Goal: Transaction & Acquisition: Complete application form

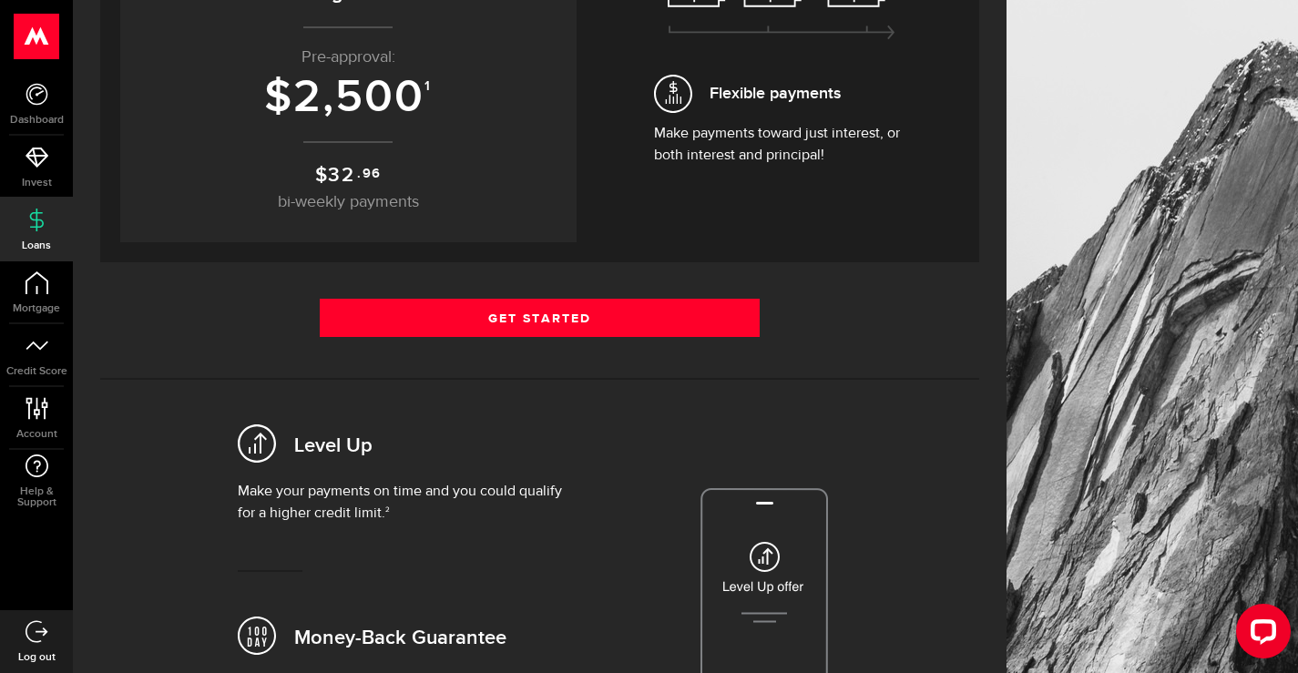
scroll to position [273, 0]
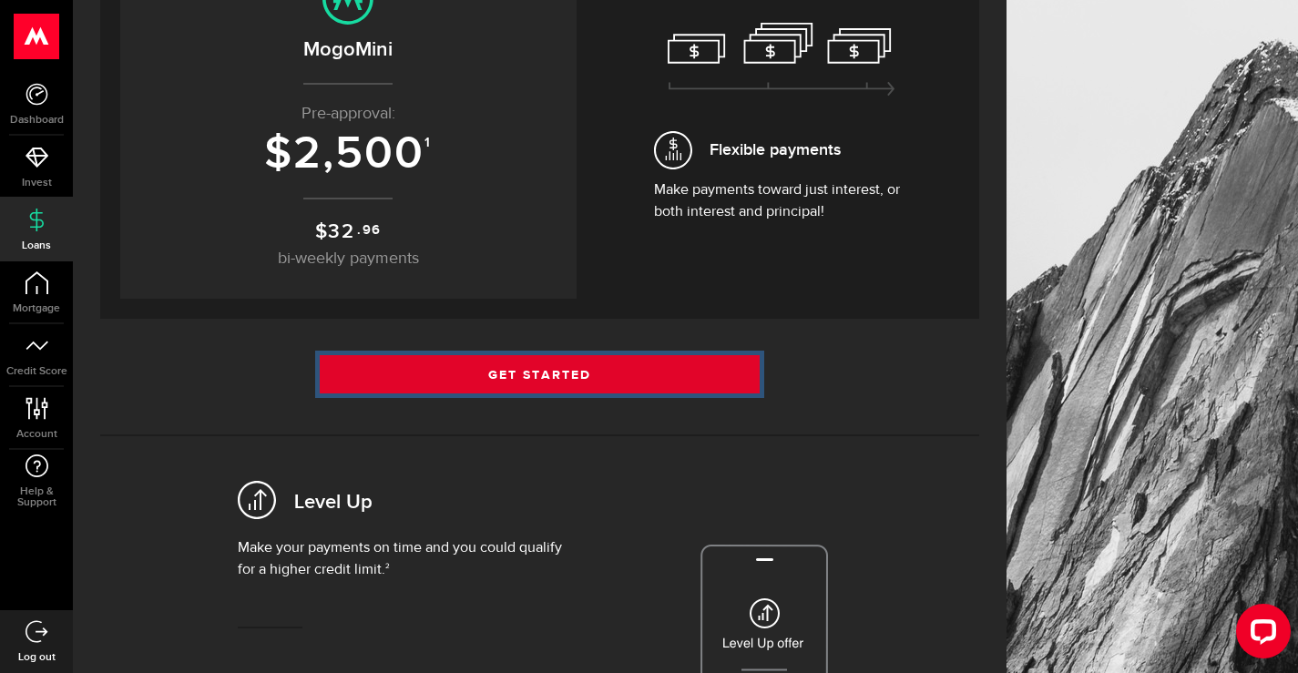
click at [617, 375] on link "Get Started" at bounding box center [540, 374] width 440 height 38
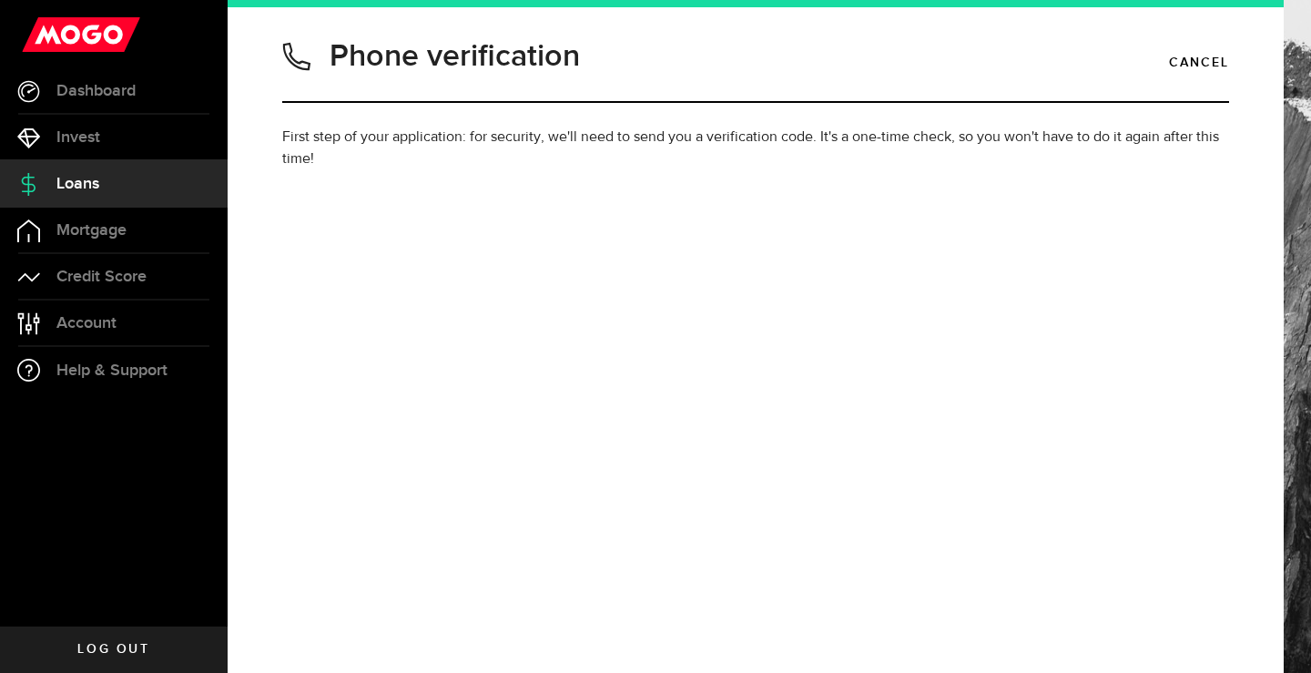
type input "5192400331"
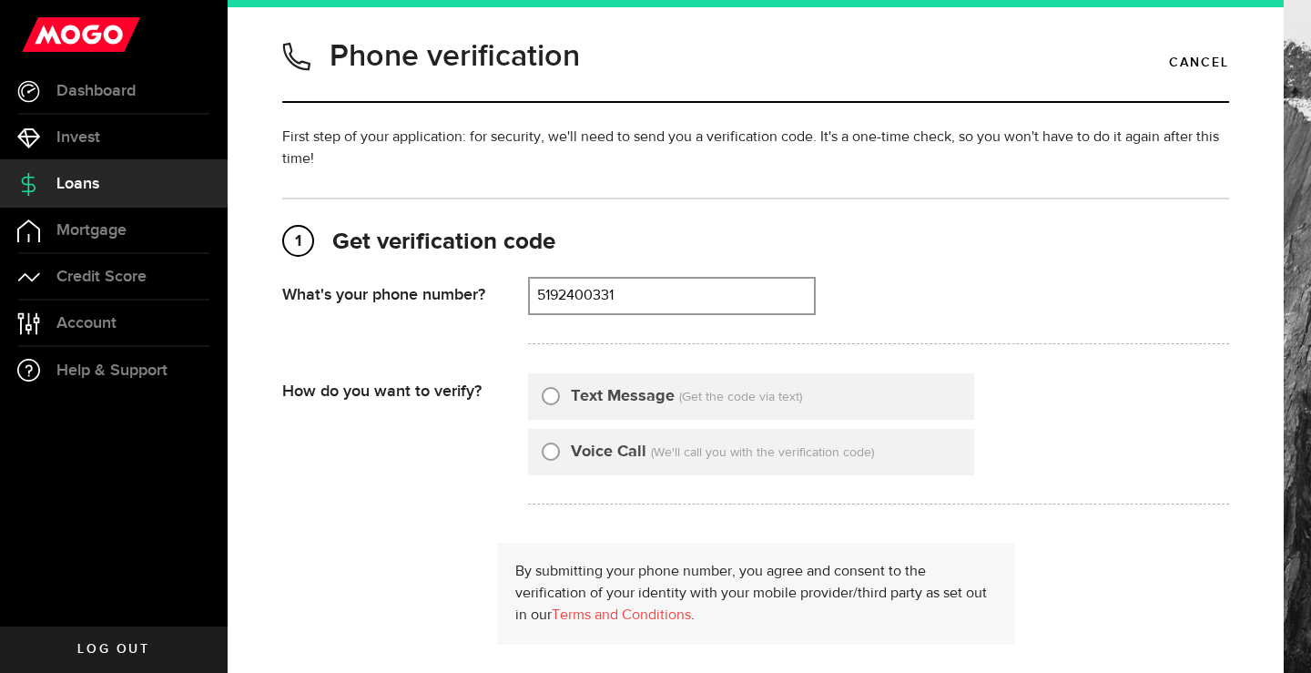
click at [555, 399] on input "Text Message" at bounding box center [551, 393] width 18 height 18
radio input "true"
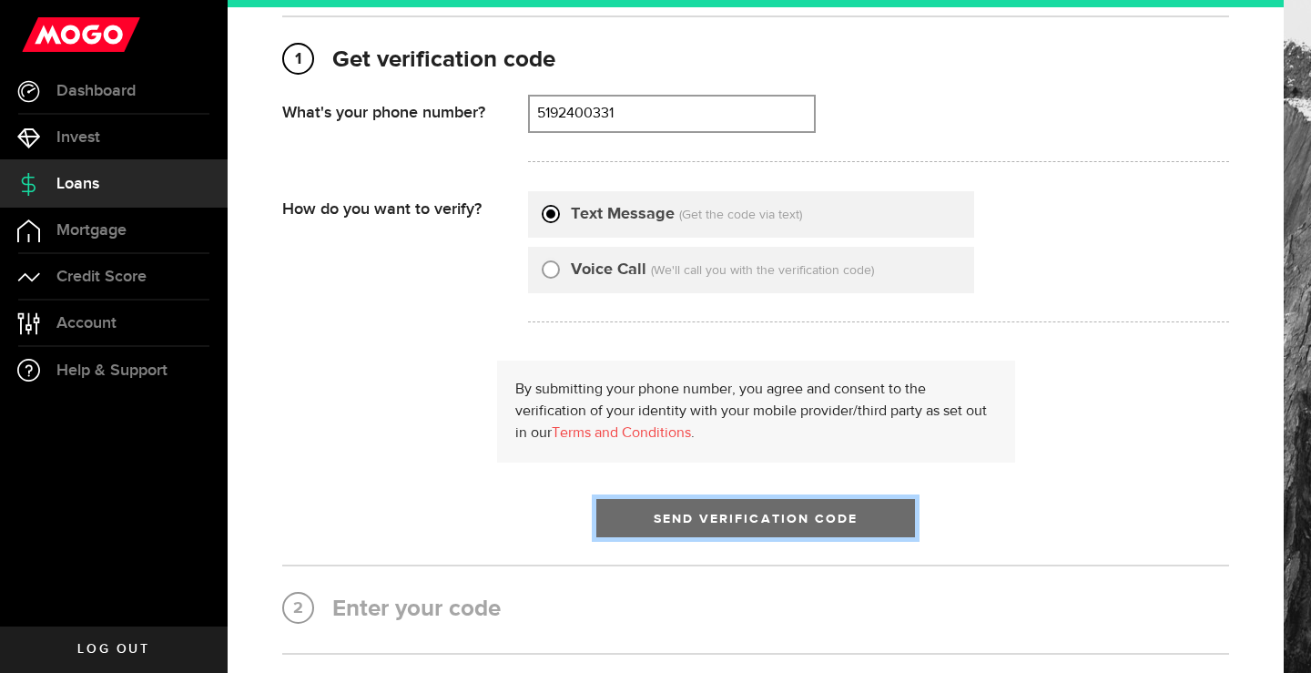
click at [709, 525] on span "Send Verification Code" at bounding box center [756, 519] width 205 height 13
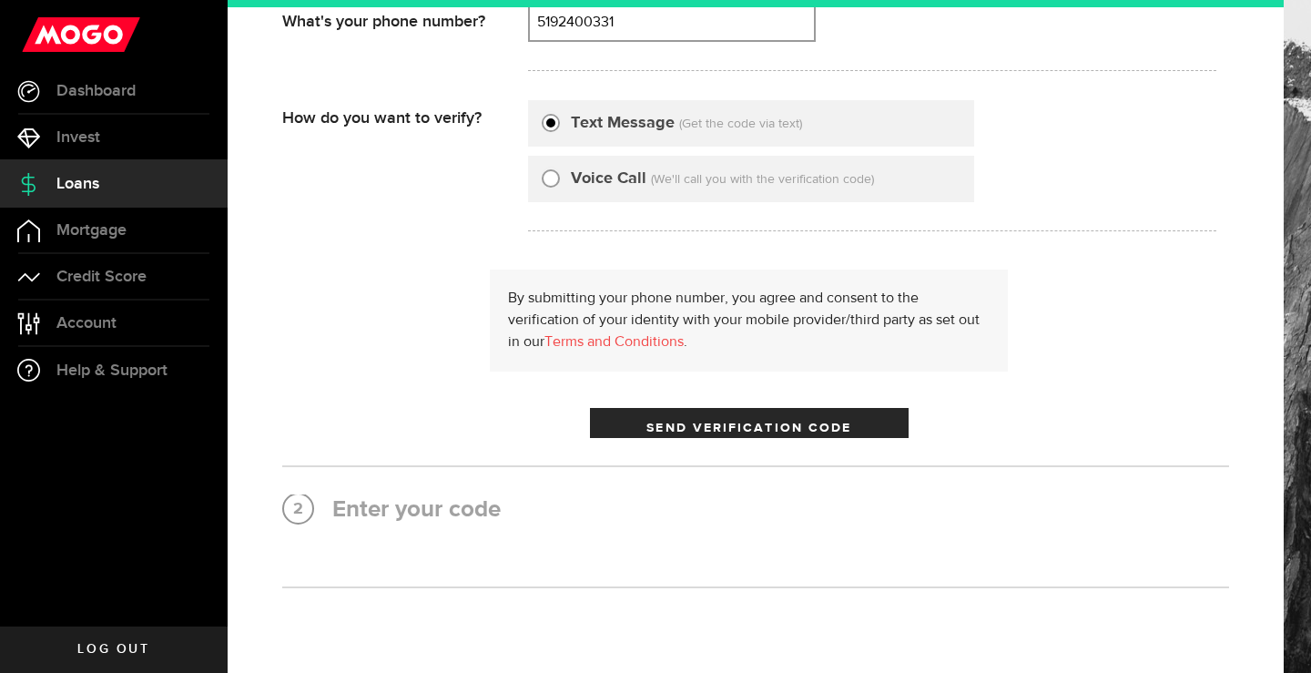
scroll to position [0, 0]
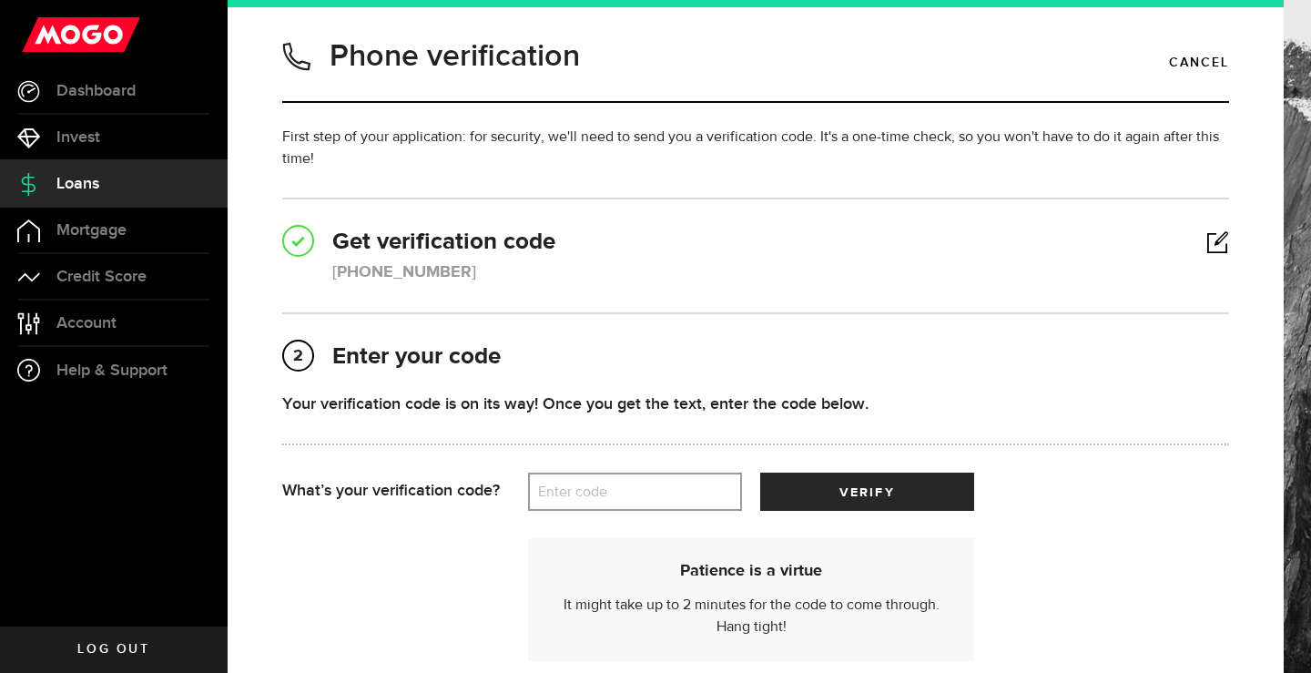
click at [576, 485] on label "Enter code" at bounding box center [635, 492] width 214 height 37
click at [576, 485] on input "Enter code" at bounding box center [635, 492] width 214 height 38
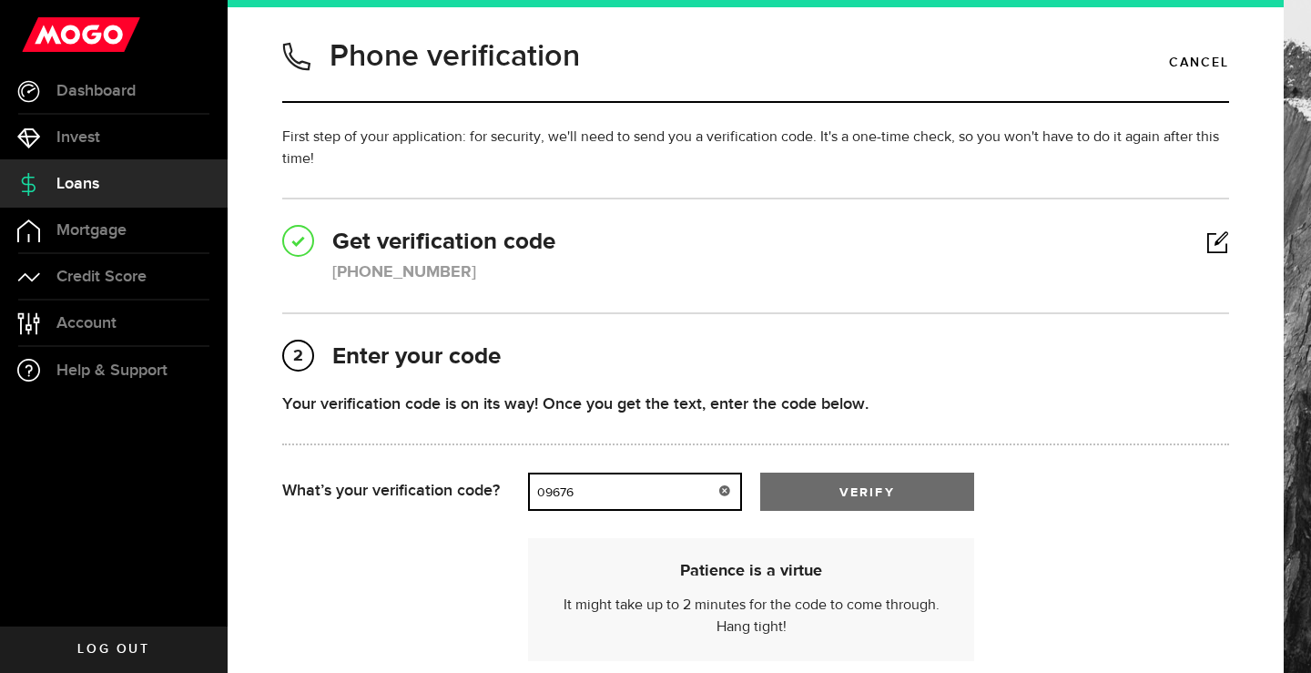
type input "09676"
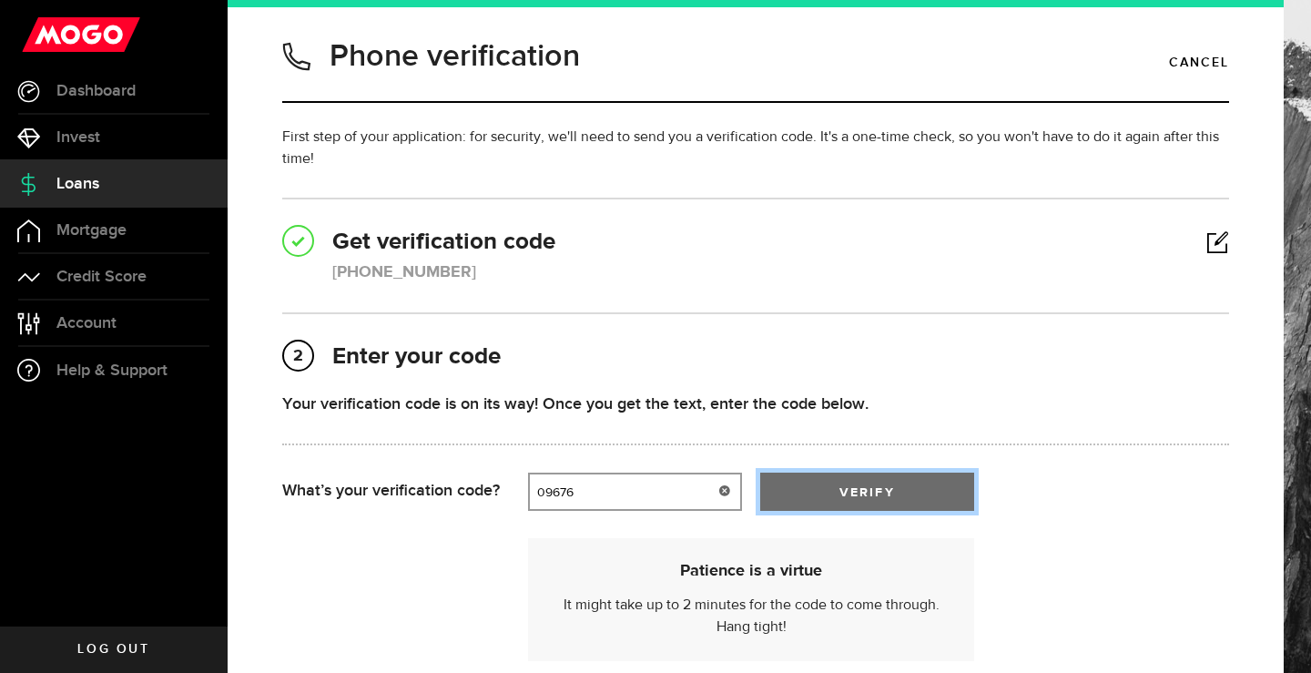
click at [875, 491] on span "submit" at bounding box center [867, 496] width 31 height 31
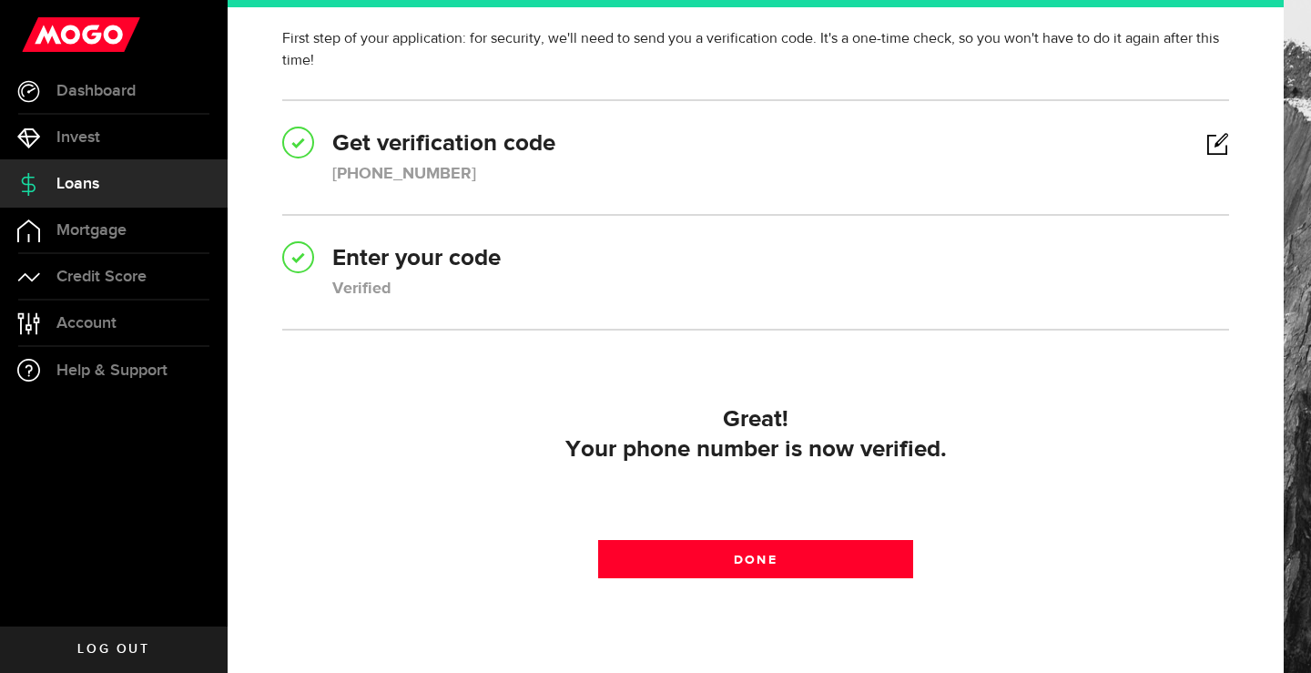
scroll to position [191, 0]
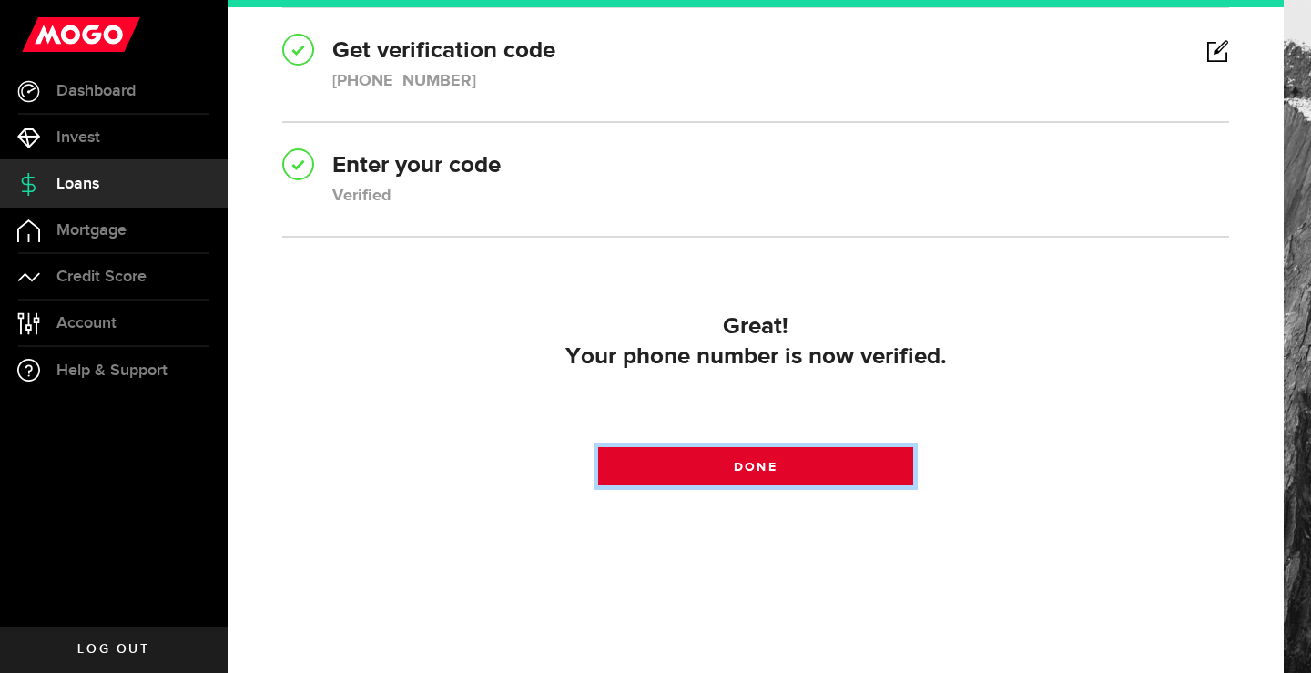
click at [777, 469] on link "Done" at bounding box center [756, 466] width 316 height 38
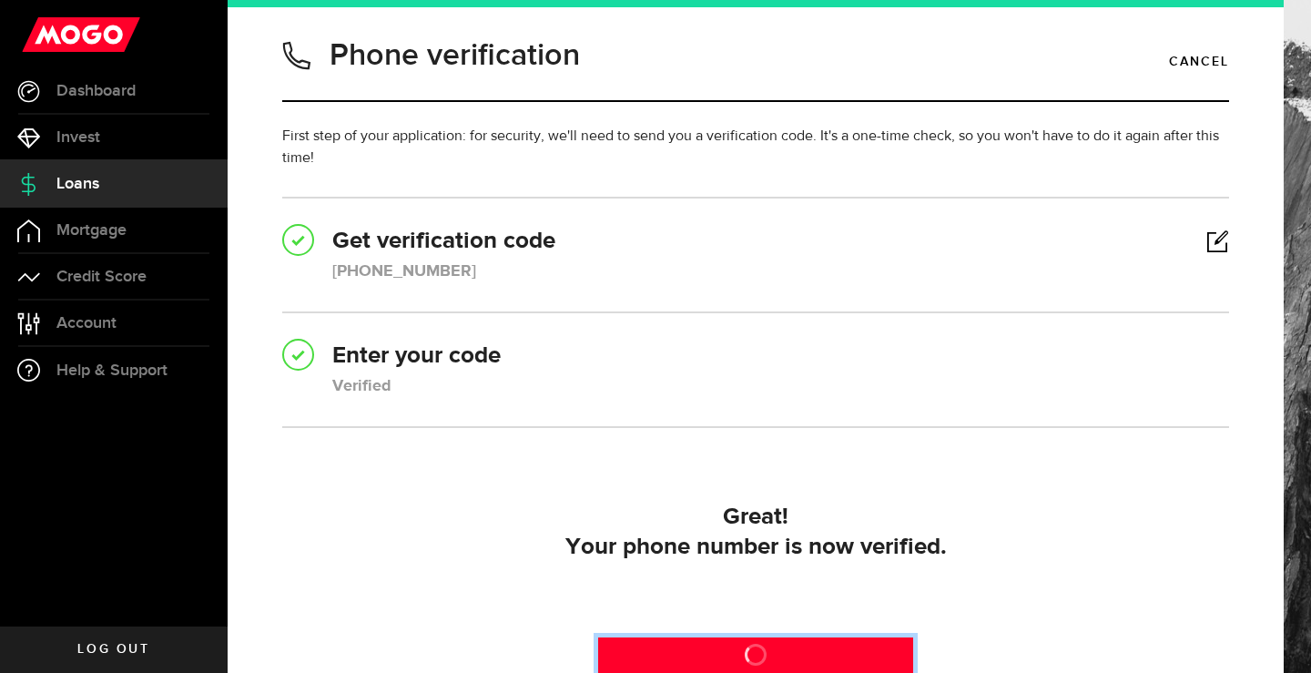
scroll to position [0, 0]
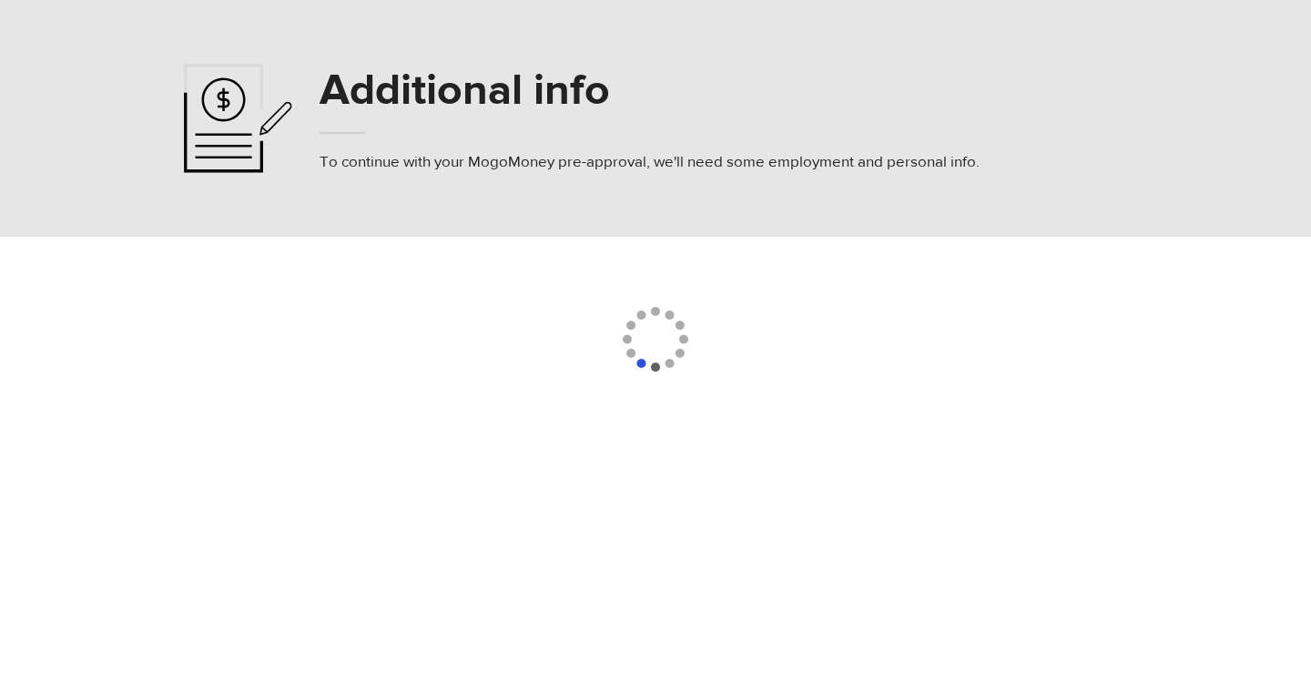
select select
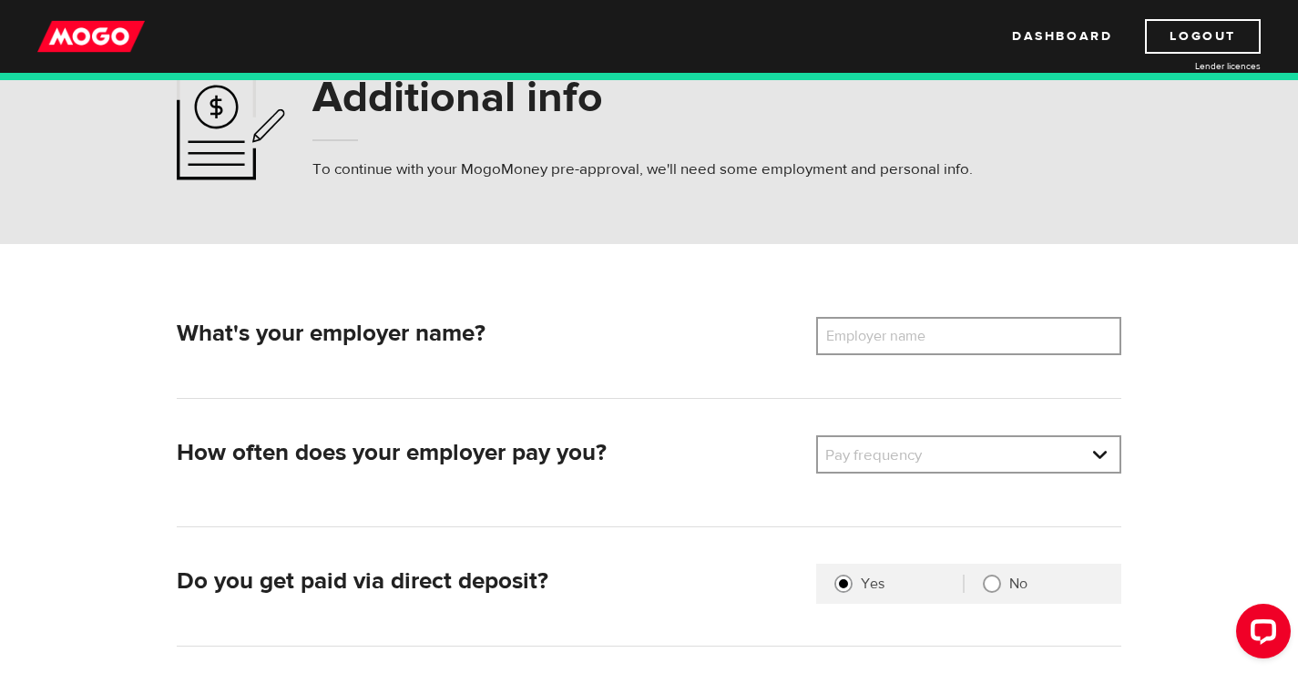
scroll to position [182, 0]
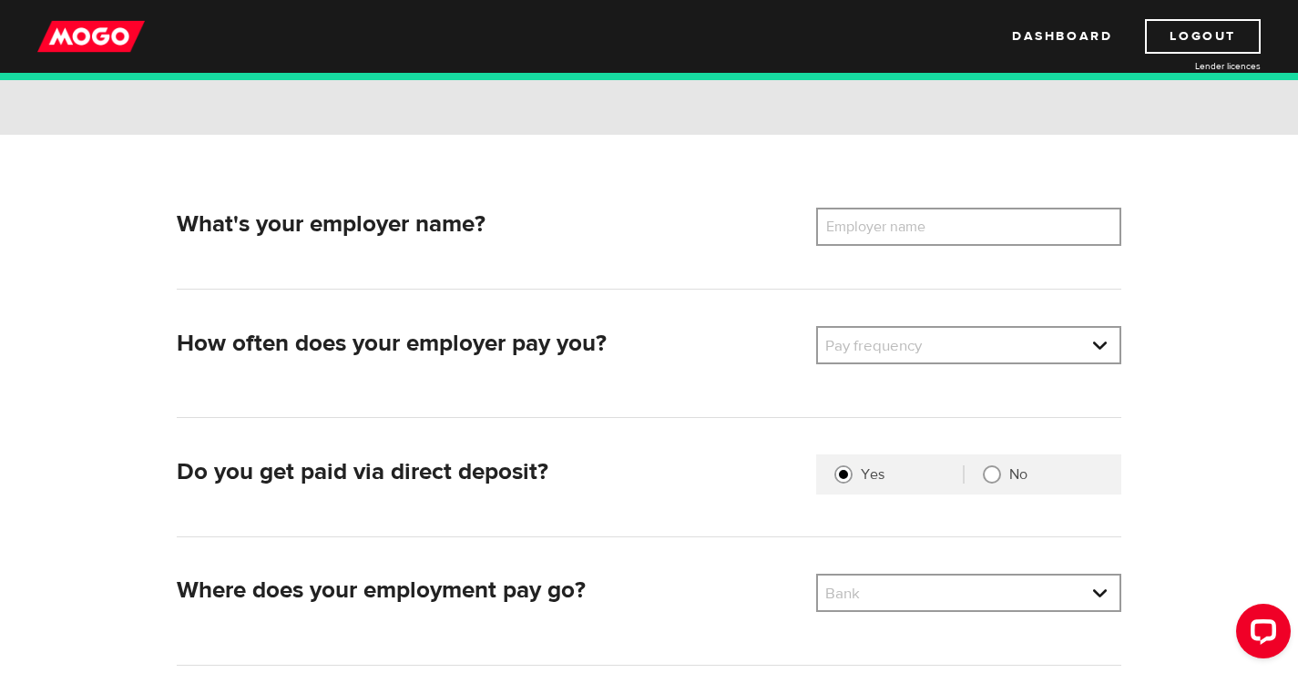
click at [916, 215] on label "Employer name" at bounding box center [889, 227] width 147 height 38
click at [916, 215] on input "Employer name" at bounding box center [968, 227] width 305 height 38
type input "Switzer Enterprises"
click at [1048, 350] on link at bounding box center [968, 345] width 301 height 35
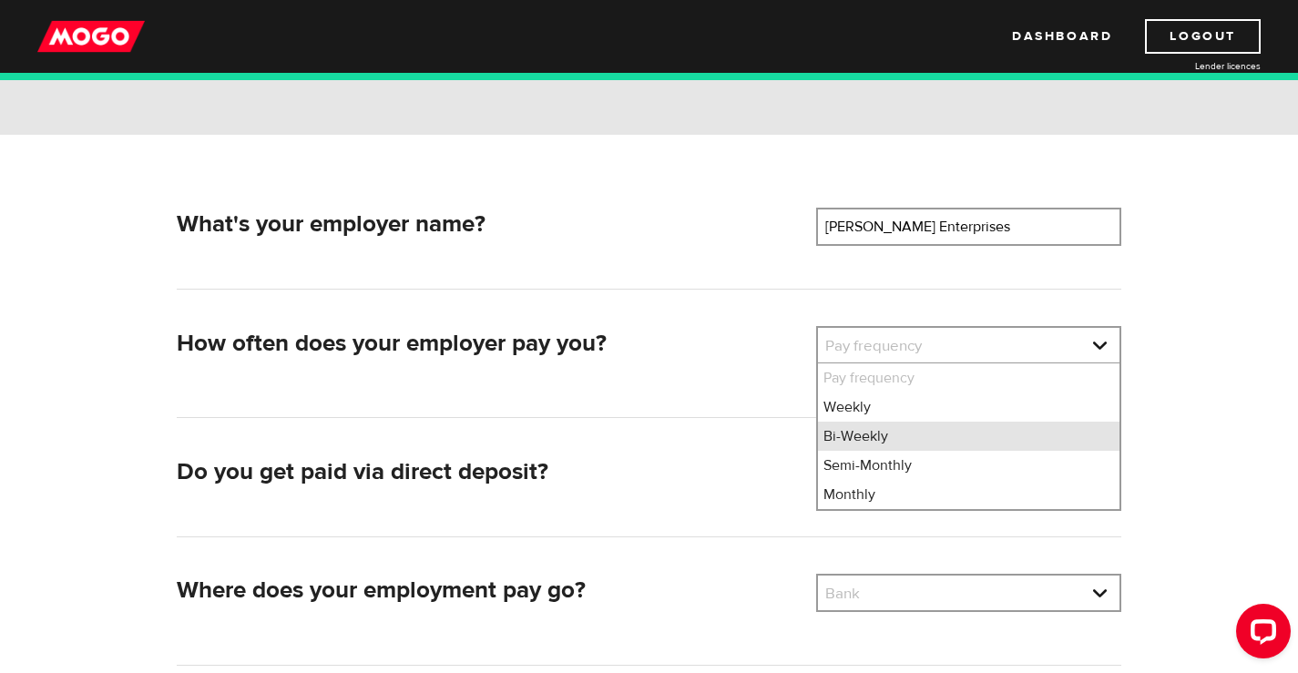
click at [863, 440] on li "Bi-Weekly" at bounding box center [968, 436] width 301 height 29
select select "2"
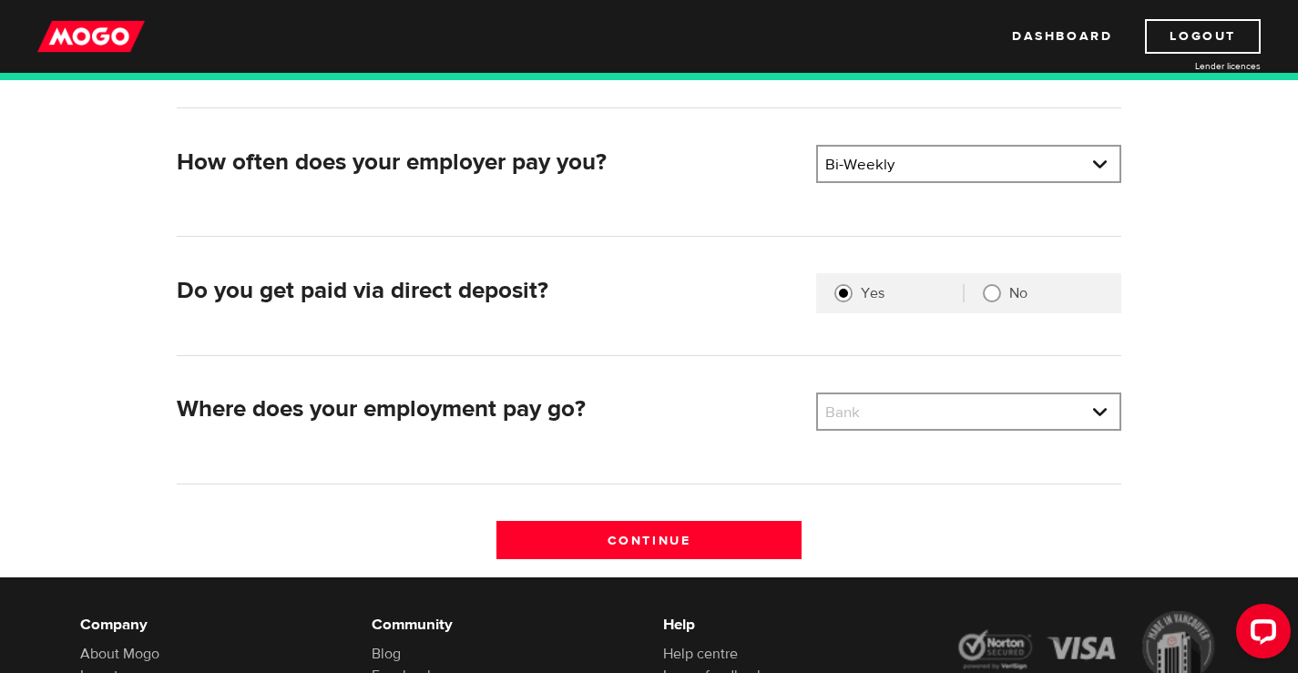
scroll to position [364, 0]
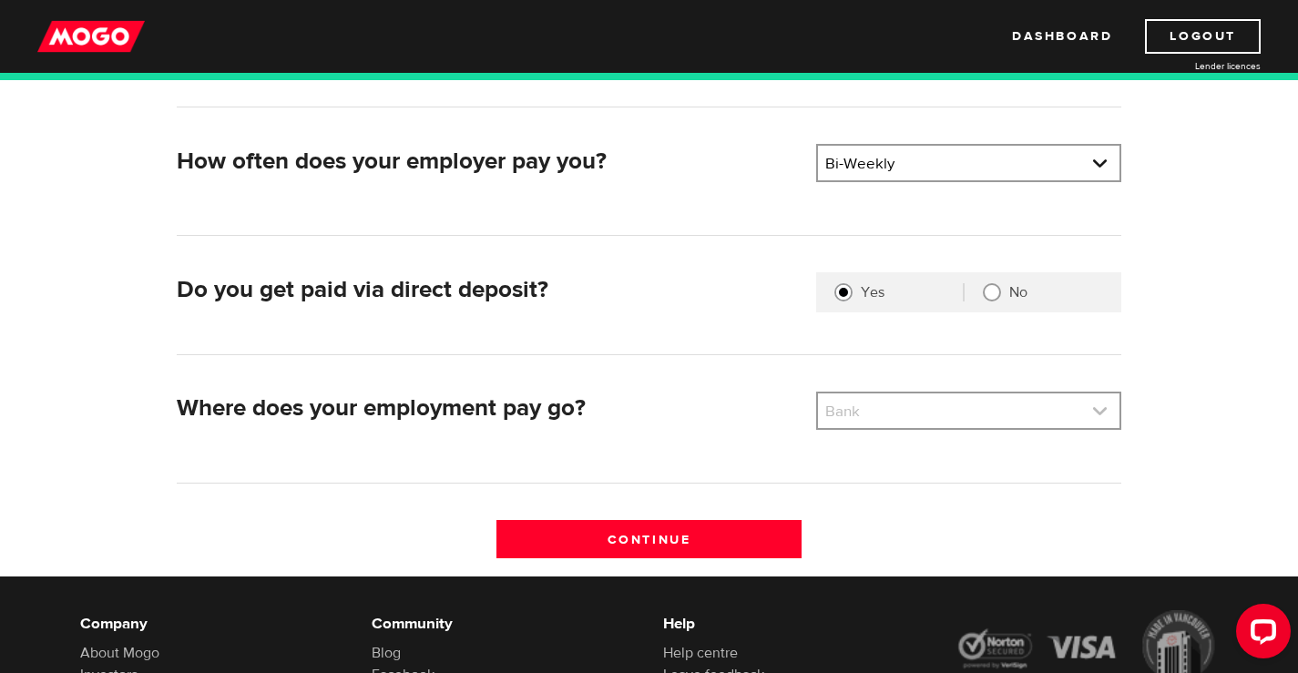
click at [1061, 400] on link at bounding box center [968, 410] width 301 height 35
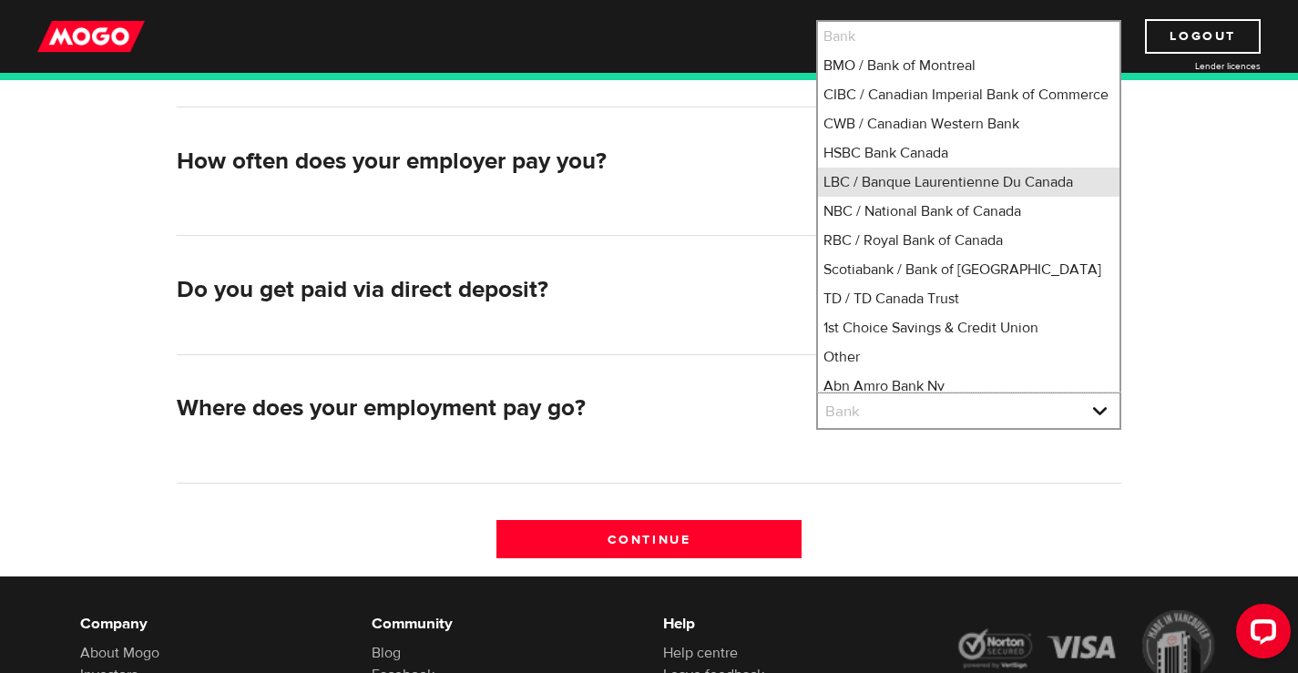
scroll to position [2, 0]
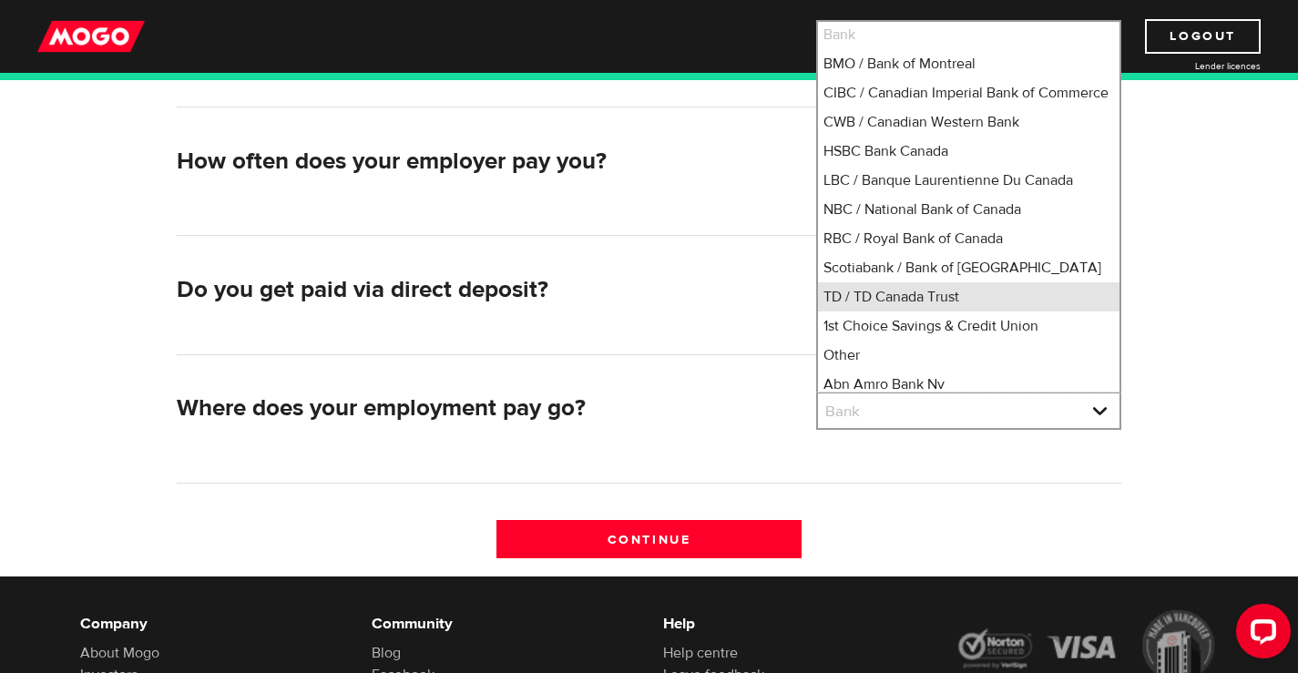
click at [923, 311] on li "TD / TD Canada Trust" at bounding box center [968, 296] width 301 height 29
select select "9"
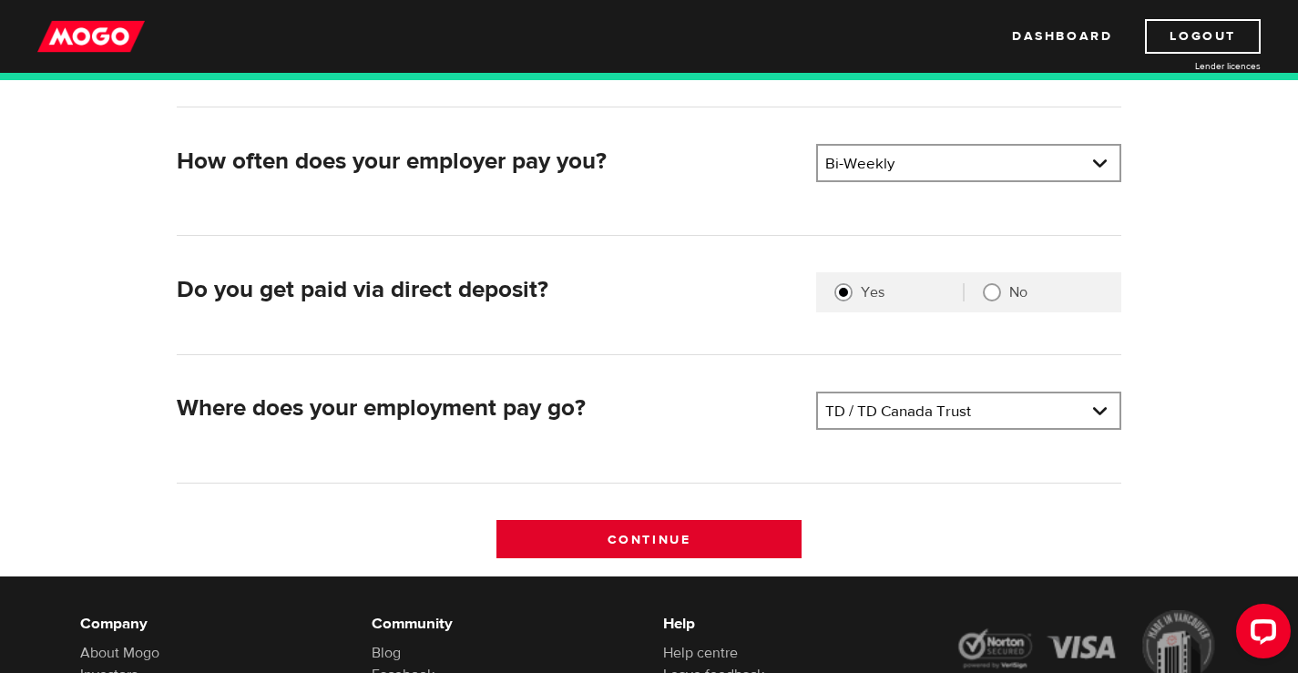
click at [668, 538] on input "Continue" at bounding box center [648, 539] width 305 height 38
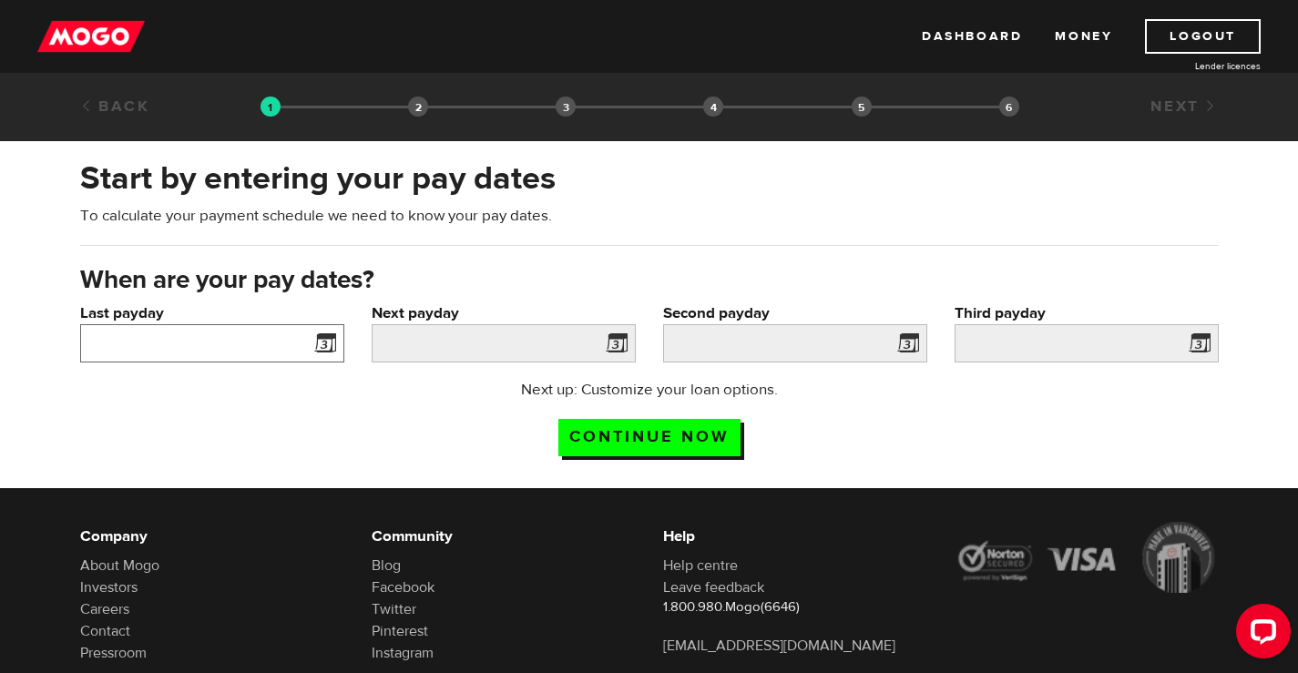
click at [191, 330] on input "Last payday" at bounding box center [212, 343] width 264 height 38
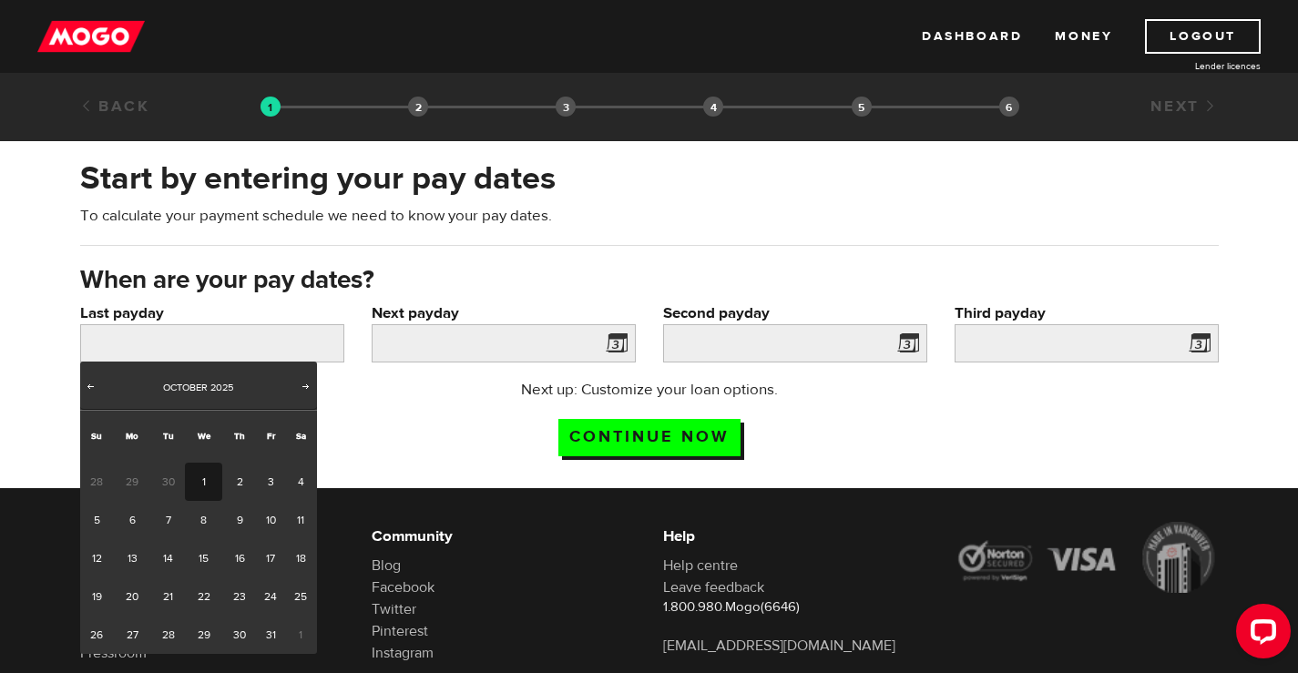
click at [209, 477] on link "1" at bounding box center [203, 482] width 37 height 38
type input "2025/10/01"
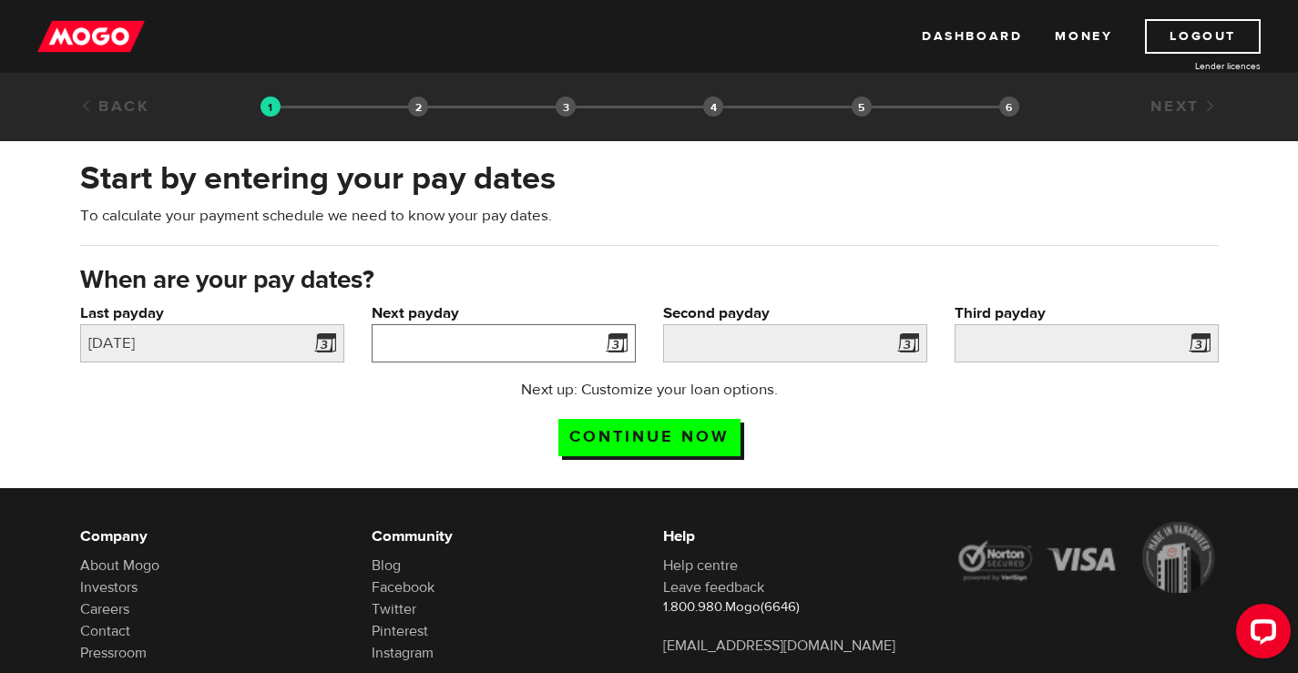
click at [476, 335] on input "Next payday" at bounding box center [504, 343] width 264 height 38
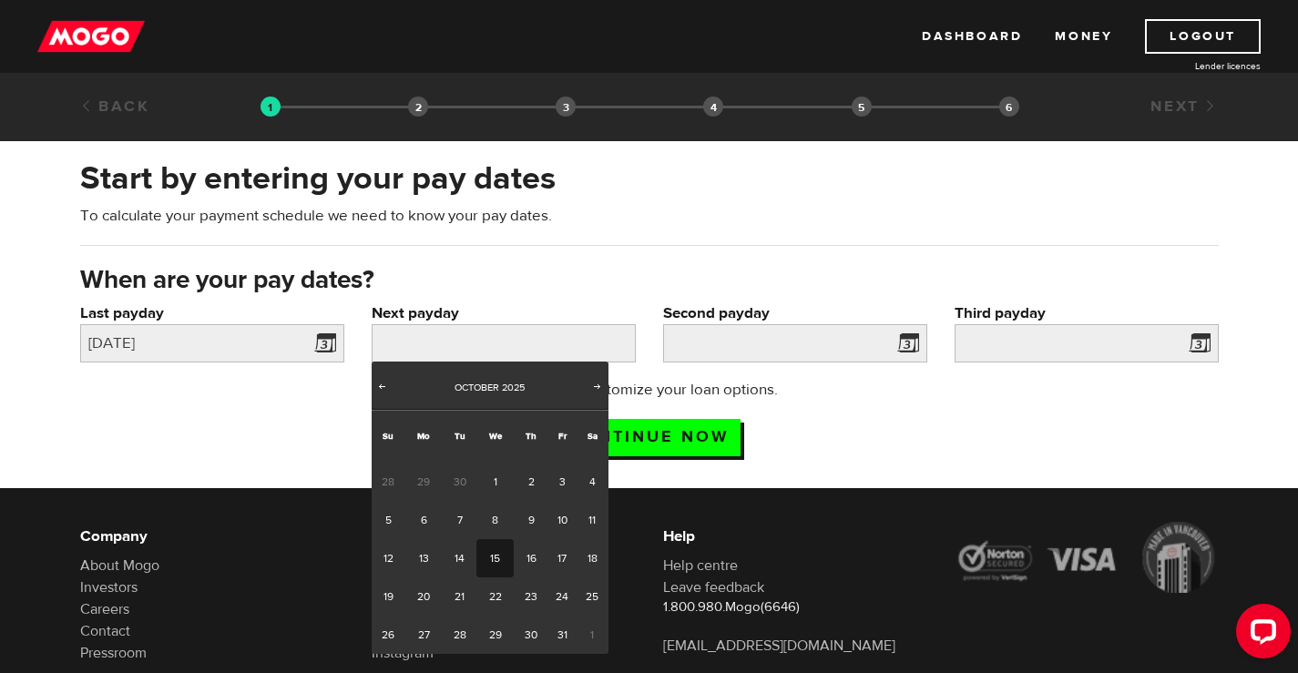
click at [496, 556] on link "15" at bounding box center [494, 558] width 37 height 38
type input "2025/10/15"
type input "2025/10/29"
type input "2025/11/12"
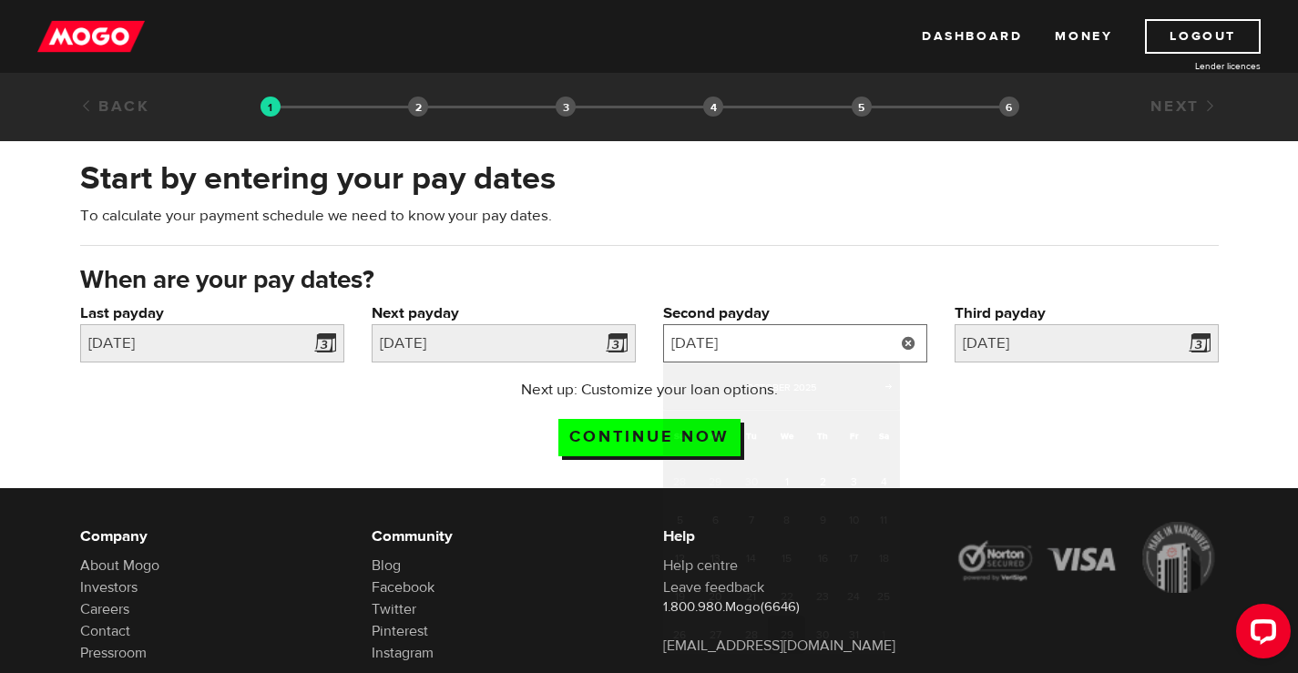
click at [843, 344] on input "2025/10/29" at bounding box center [795, 343] width 264 height 38
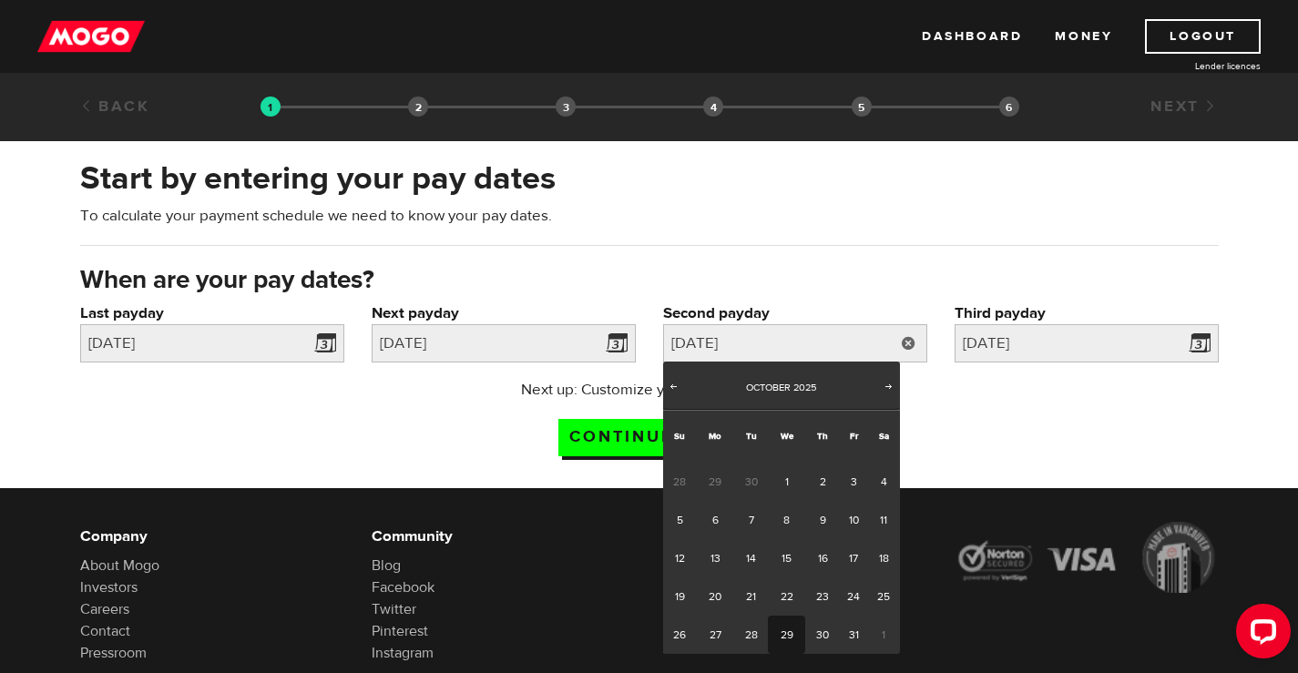
click at [855, 243] on div "Start by entering your pay dates To calculate your payment schedule we need to …" at bounding box center [649, 210] width 1166 height 107
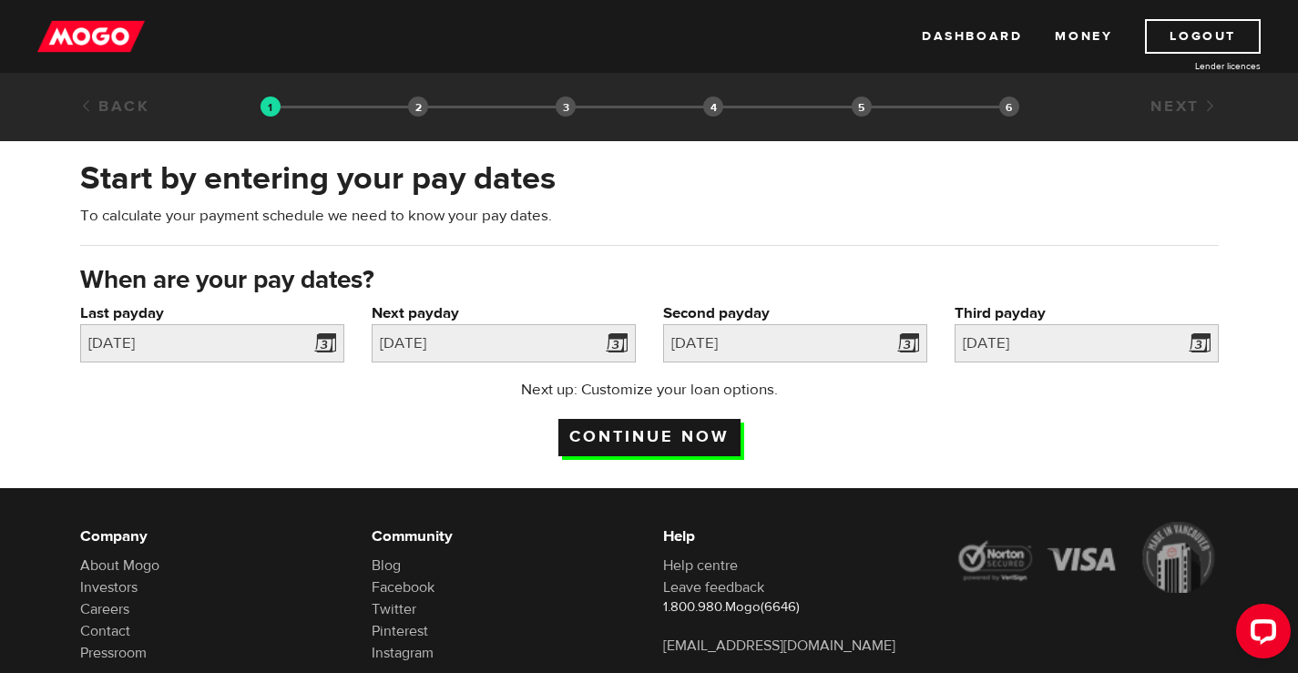
click at [640, 438] on input "Continue now" at bounding box center [649, 437] width 182 height 37
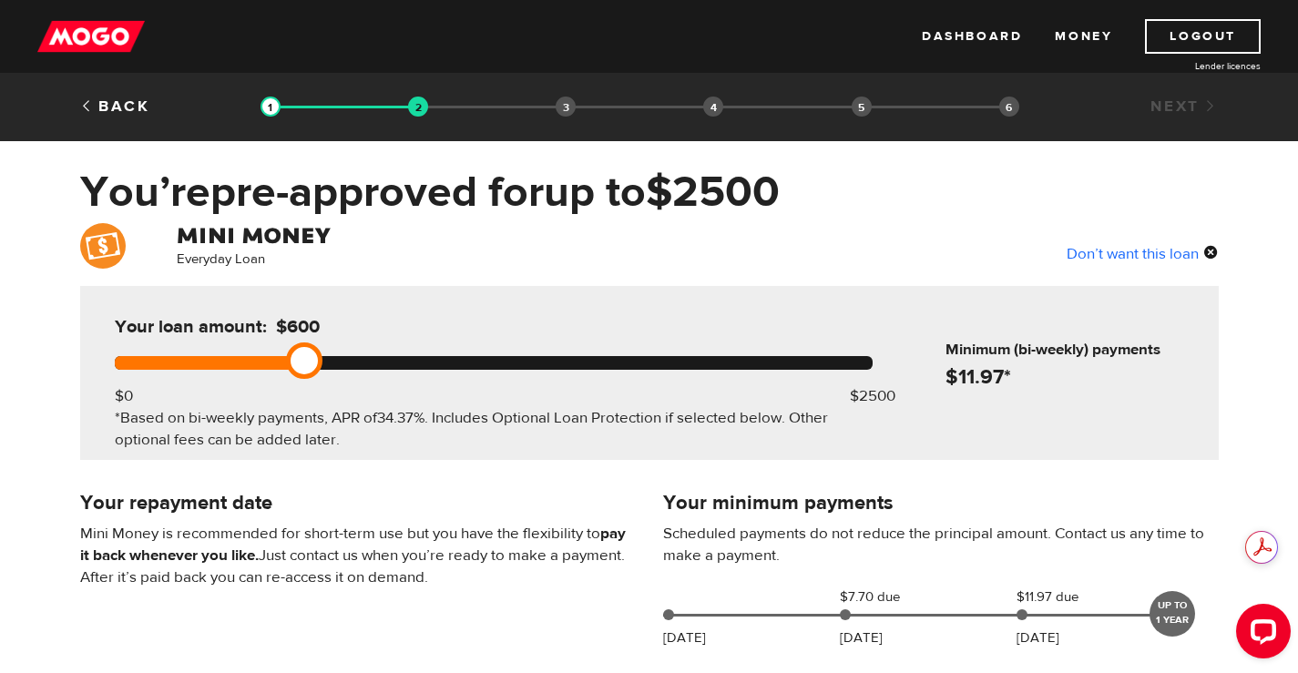
drag, startPoint x: 884, startPoint y: 358, endPoint x: 285, endPoint y: 365, distance: 599.3
click at [285, 365] on div at bounding box center [494, 363] width 758 height 14
drag, startPoint x: 301, startPoint y: 362, endPoint x: 266, endPoint y: 362, distance: 34.6
click at [266, 362] on div at bounding box center [494, 363] width 758 height 14
drag, startPoint x: 250, startPoint y: 361, endPoint x: 276, endPoint y: 363, distance: 26.6
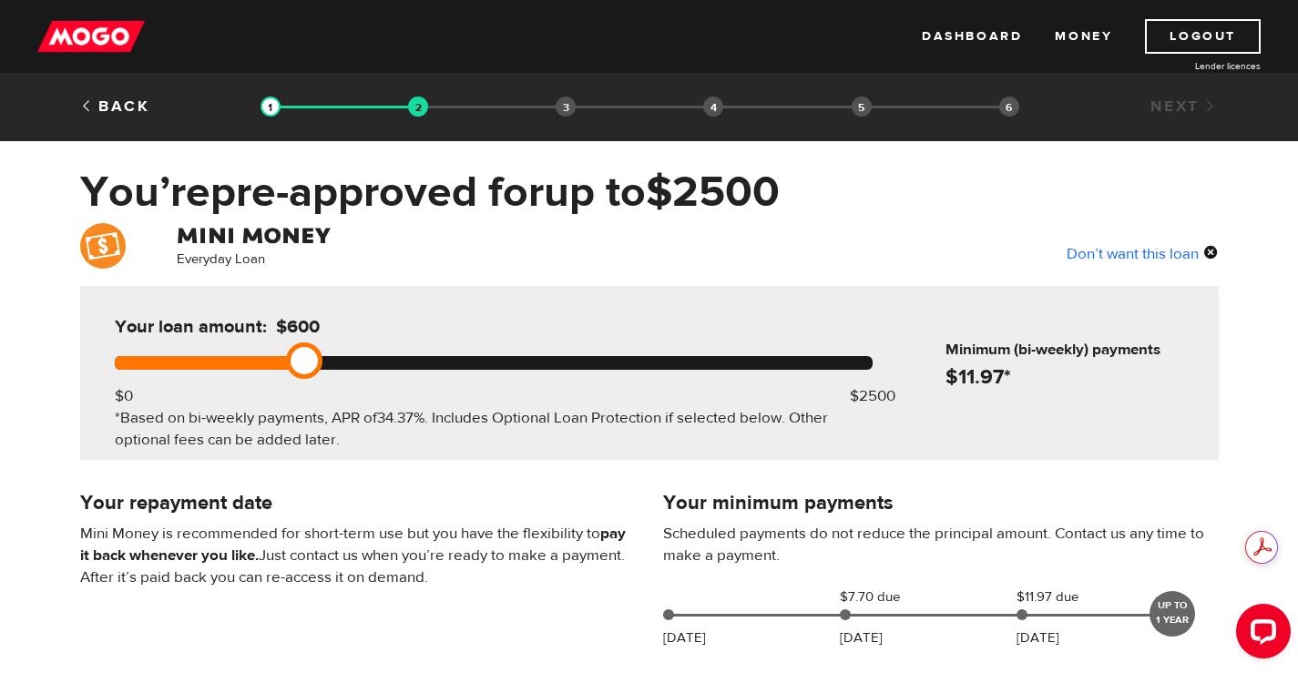
click at [276, 363] on div at bounding box center [494, 363] width 758 height 14
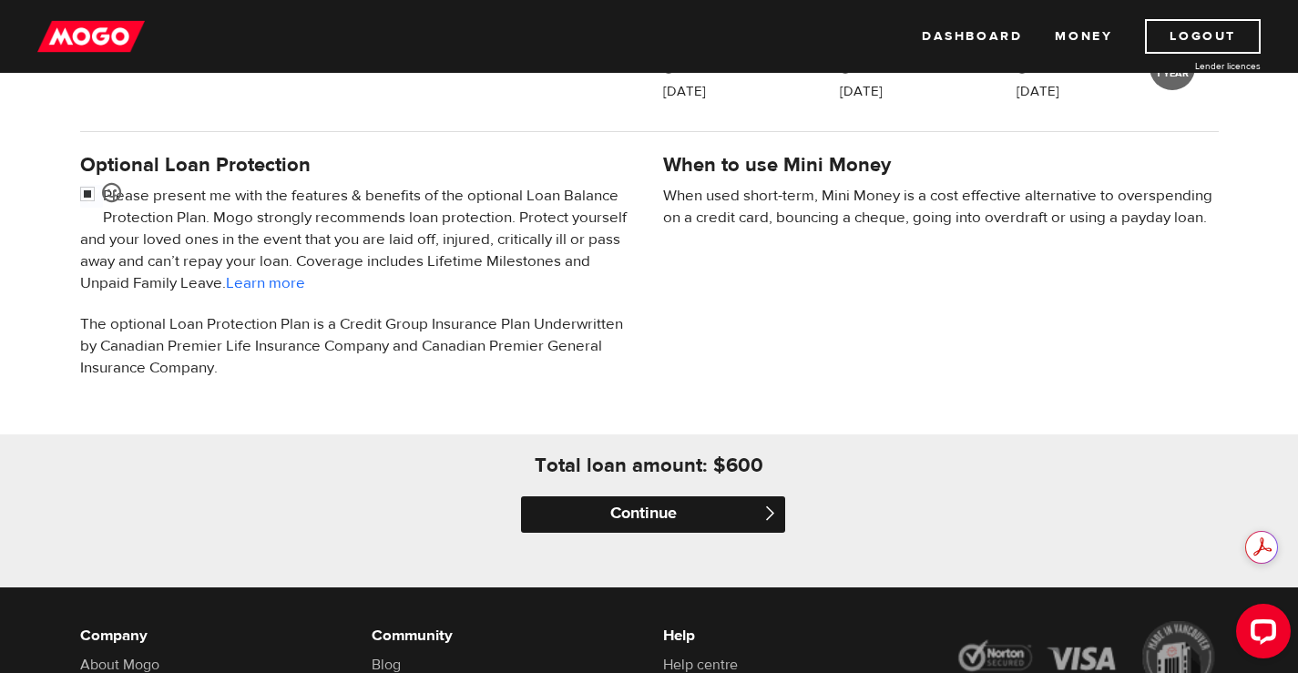
click at [685, 515] on input "Continue" at bounding box center [653, 514] width 264 height 36
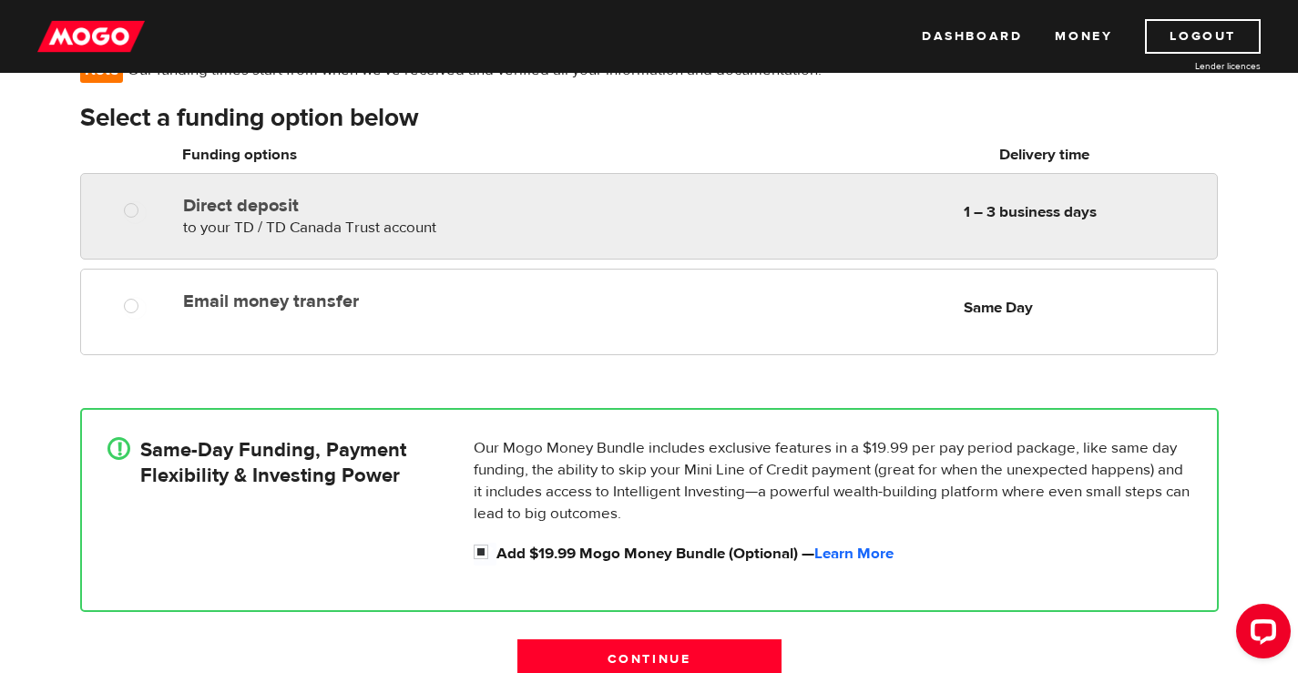
scroll to position [182, 0]
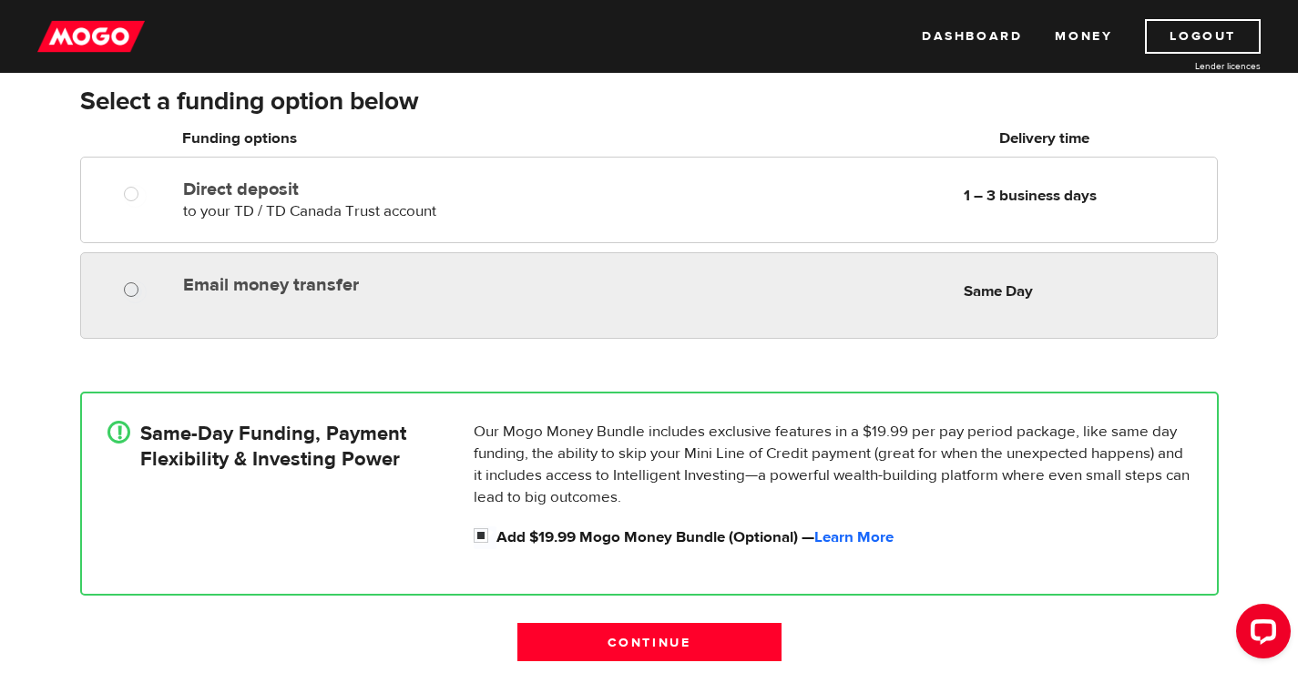
radio input "true"
click at [130, 288] on input "Email money transfer" at bounding box center [135, 291] width 23 height 23
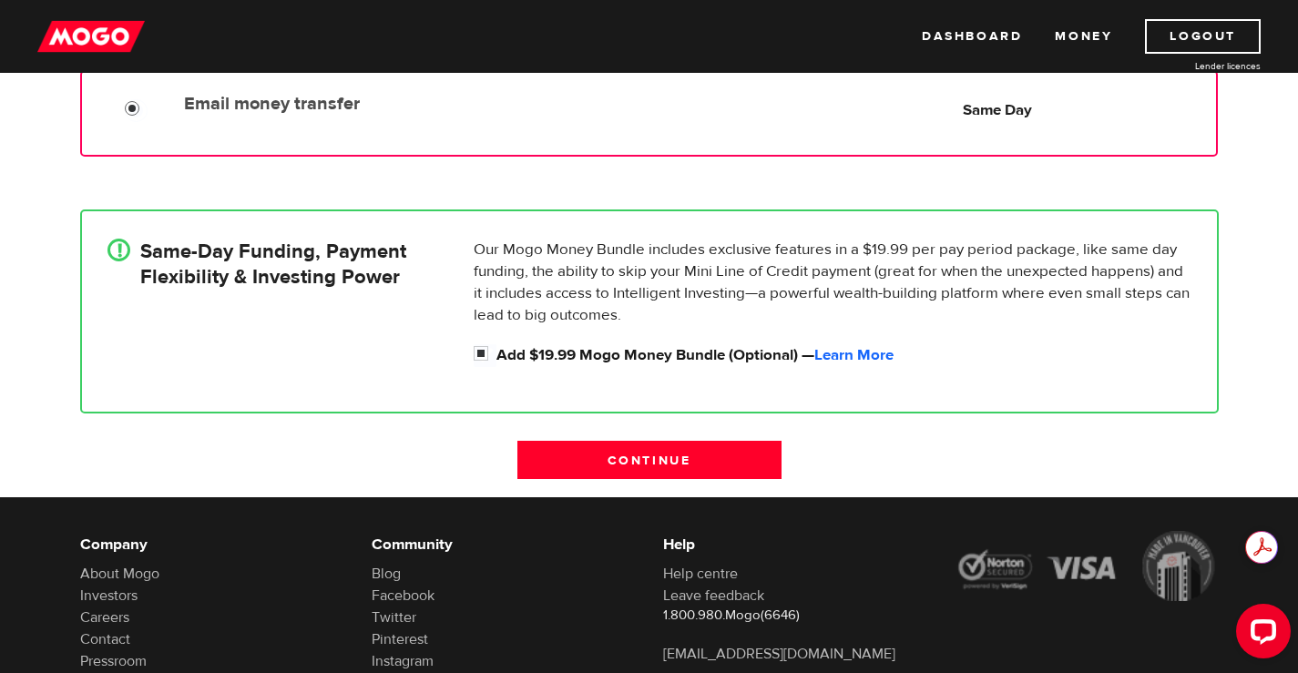
scroll to position [0, 0]
click at [687, 456] on input "Continue" at bounding box center [649, 460] width 264 height 38
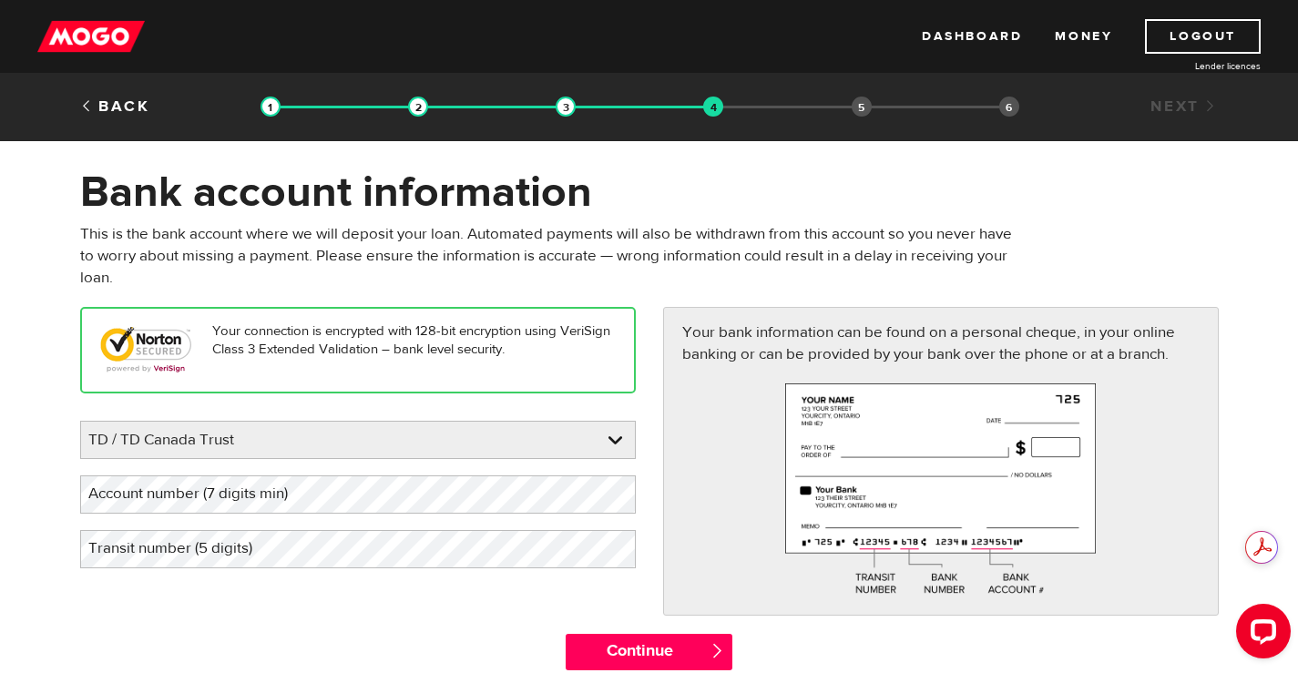
click at [280, 492] on label "Account number (7 digits min)" at bounding box center [202, 493] width 245 height 37
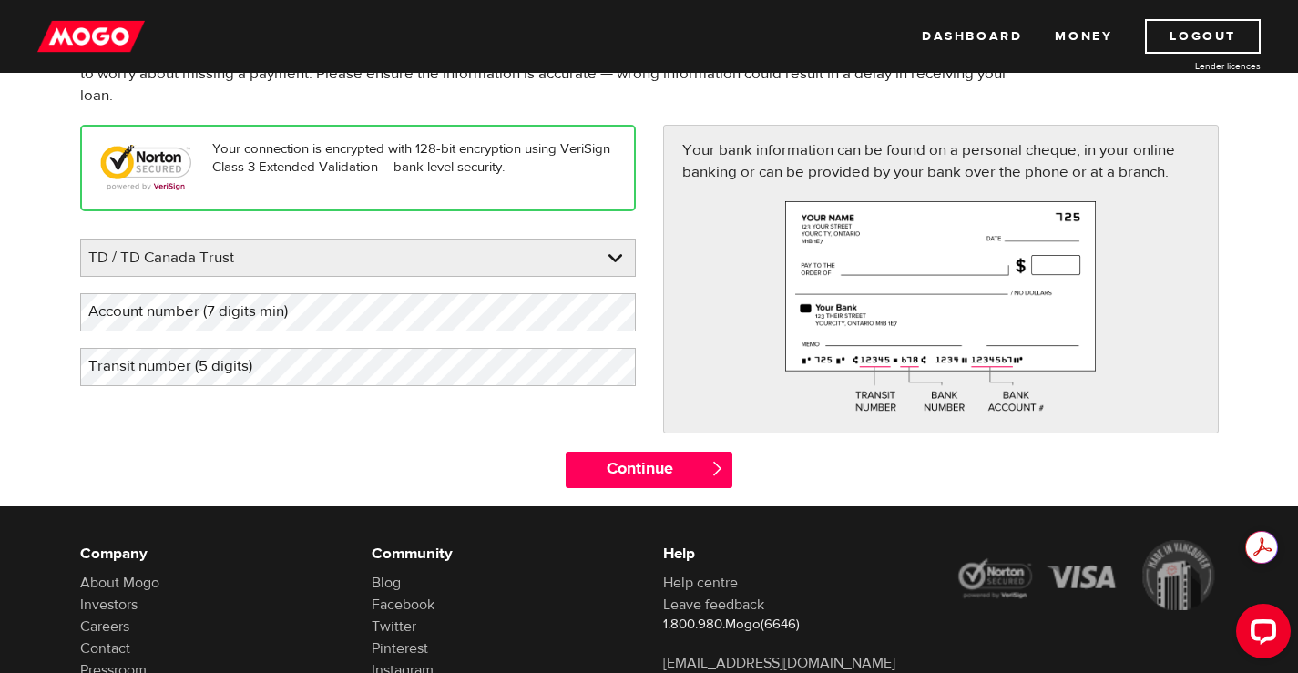
click at [263, 311] on label "Account number (7 digits min)" at bounding box center [202, 311] width 245 height 37
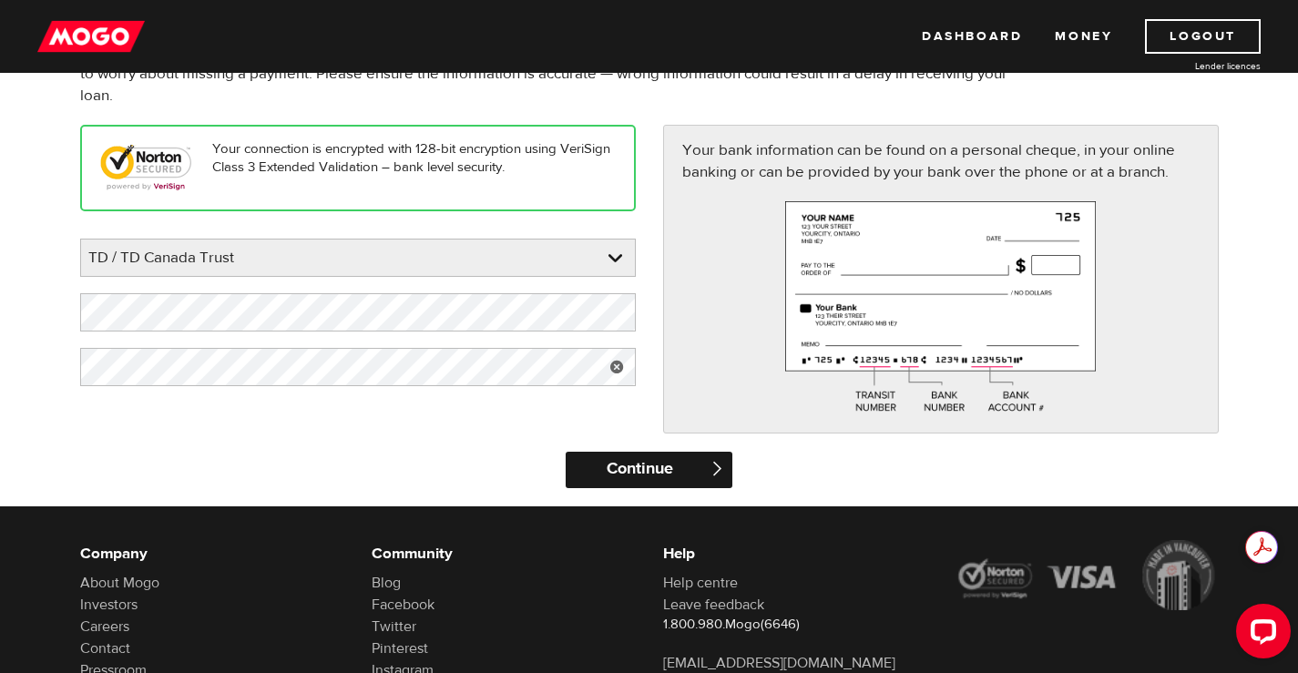
click at [671, 477] on input "Continue" at bounding box center [649, 470] width 167 height 36
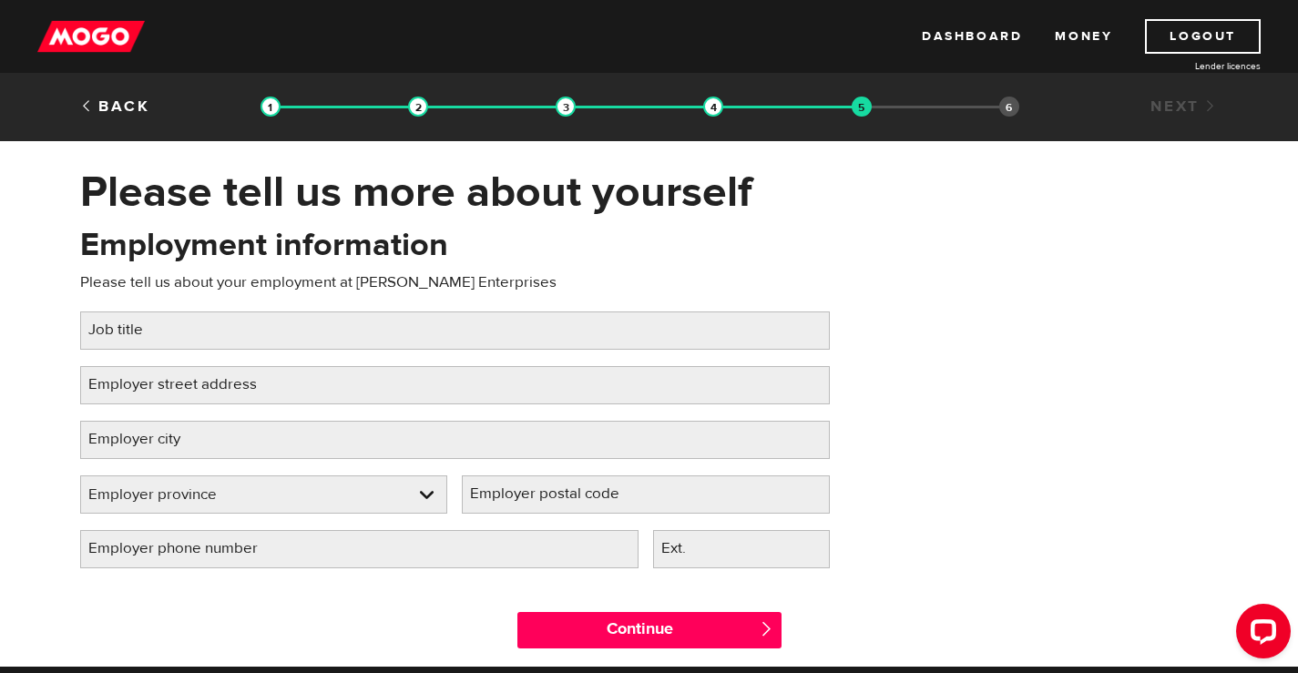
click at [154, 333] on label "Job title" at bounding box center [130, 329] width 100 height 37
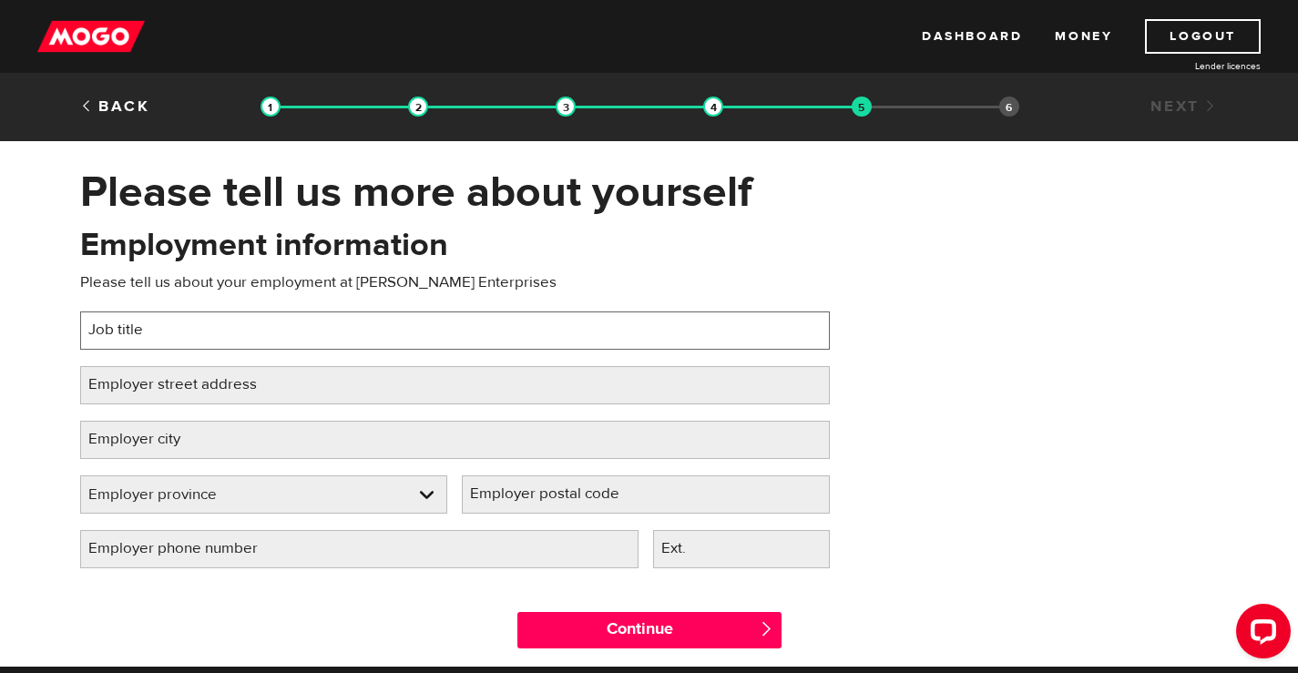
click at [154, 333] on input "Job title" at bounding box center [454, 330] width 749 height 38
type input "Office Manager"
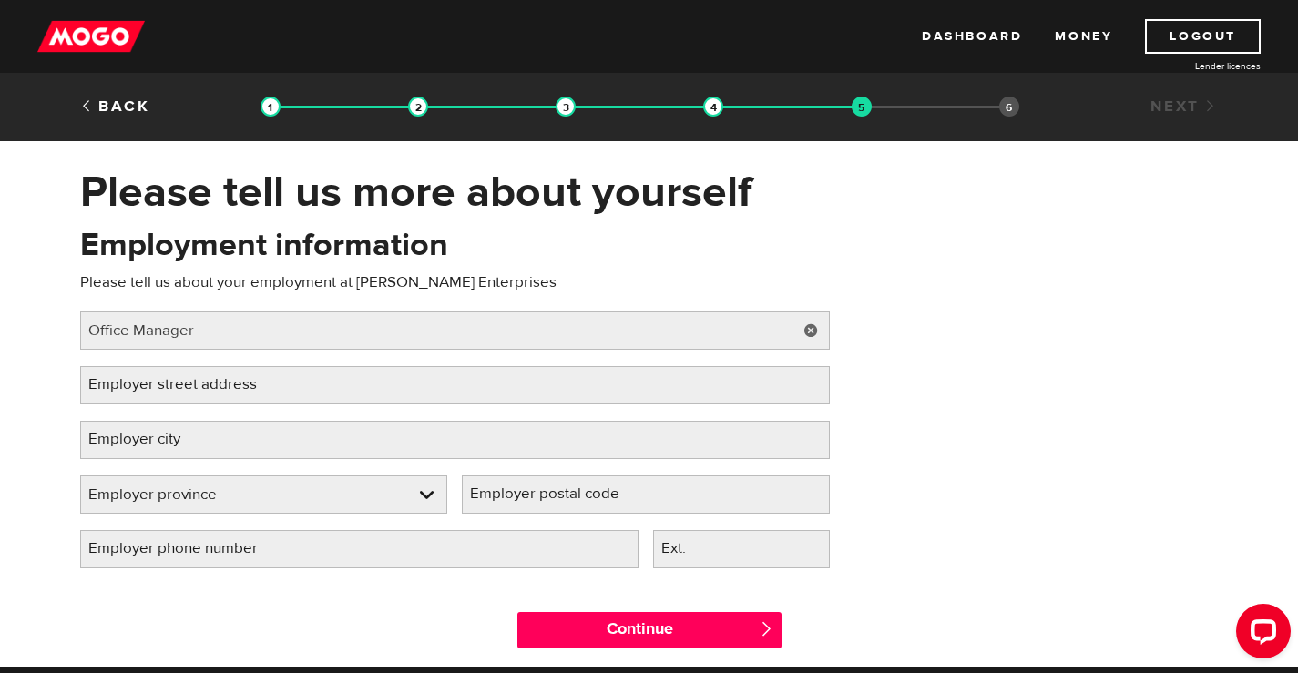
click at [195, 386] on label "Employer street address" at bounding box center [187, 384] width 214 height 37
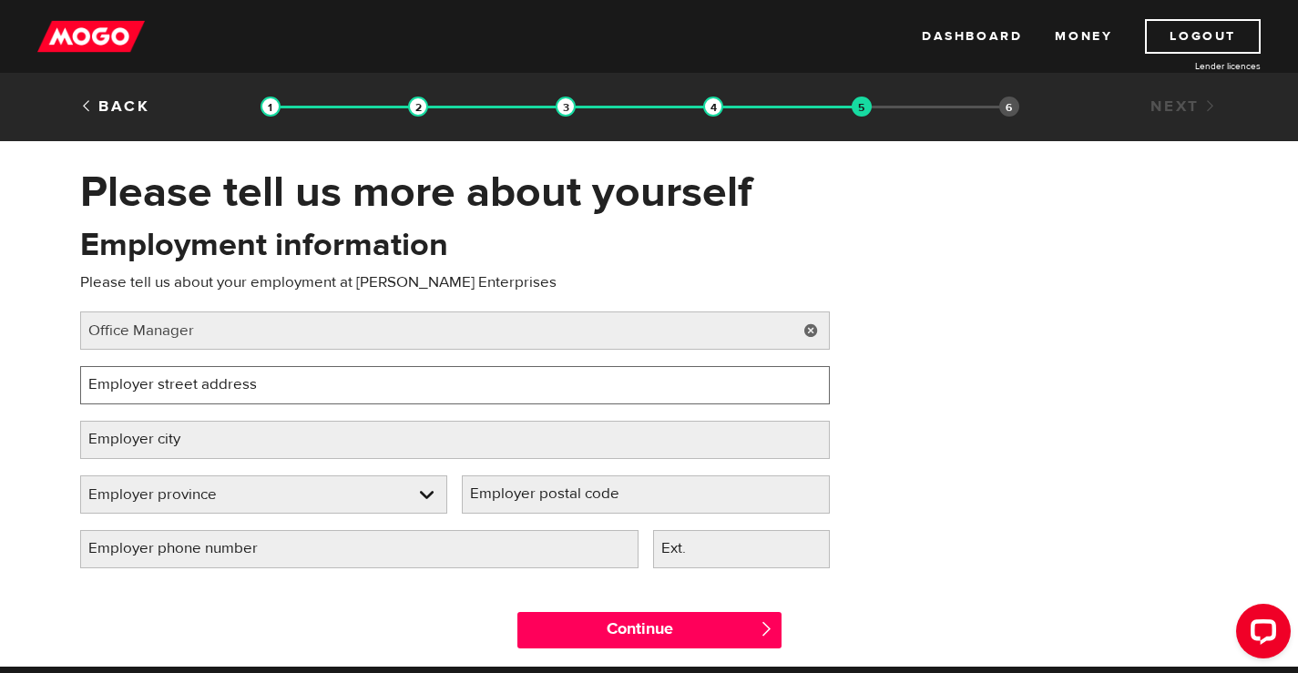
click at [195, 386] on input "Employer street address" at bounding box center [454, 385] width 749 height 38
type input "498 Eagle St, North, Suite 203"
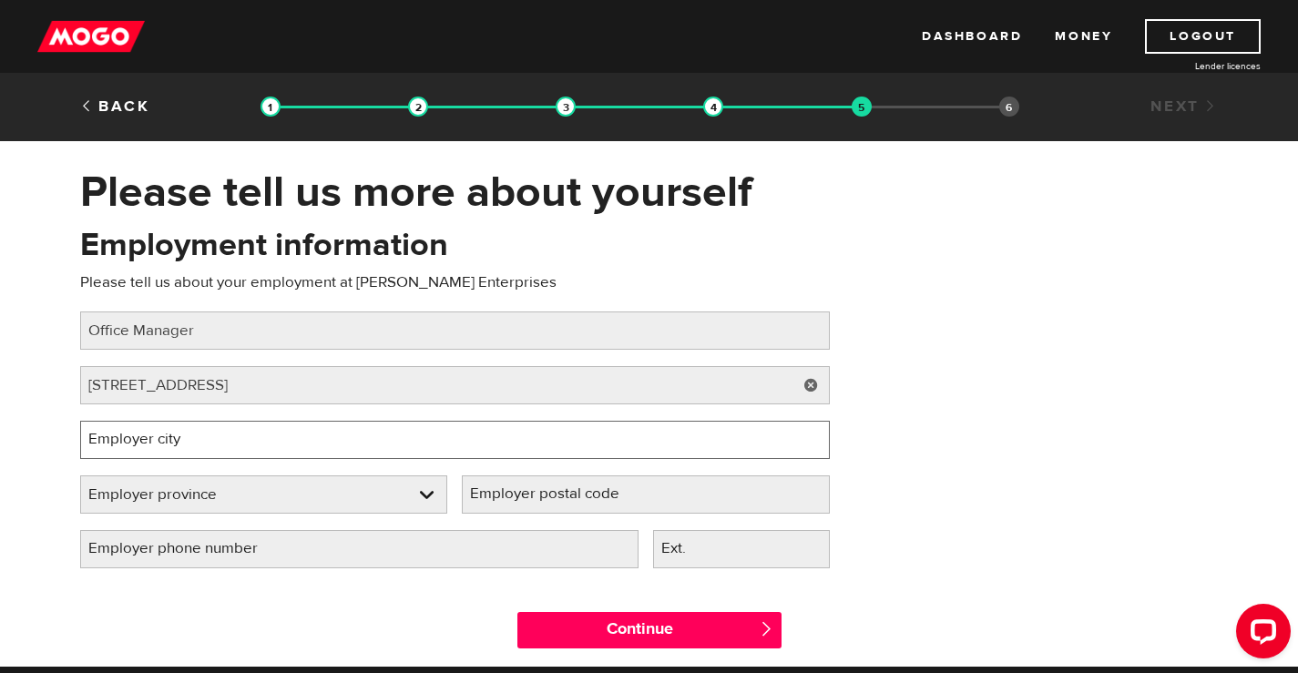
type input "Cambridge"
select select "ON"
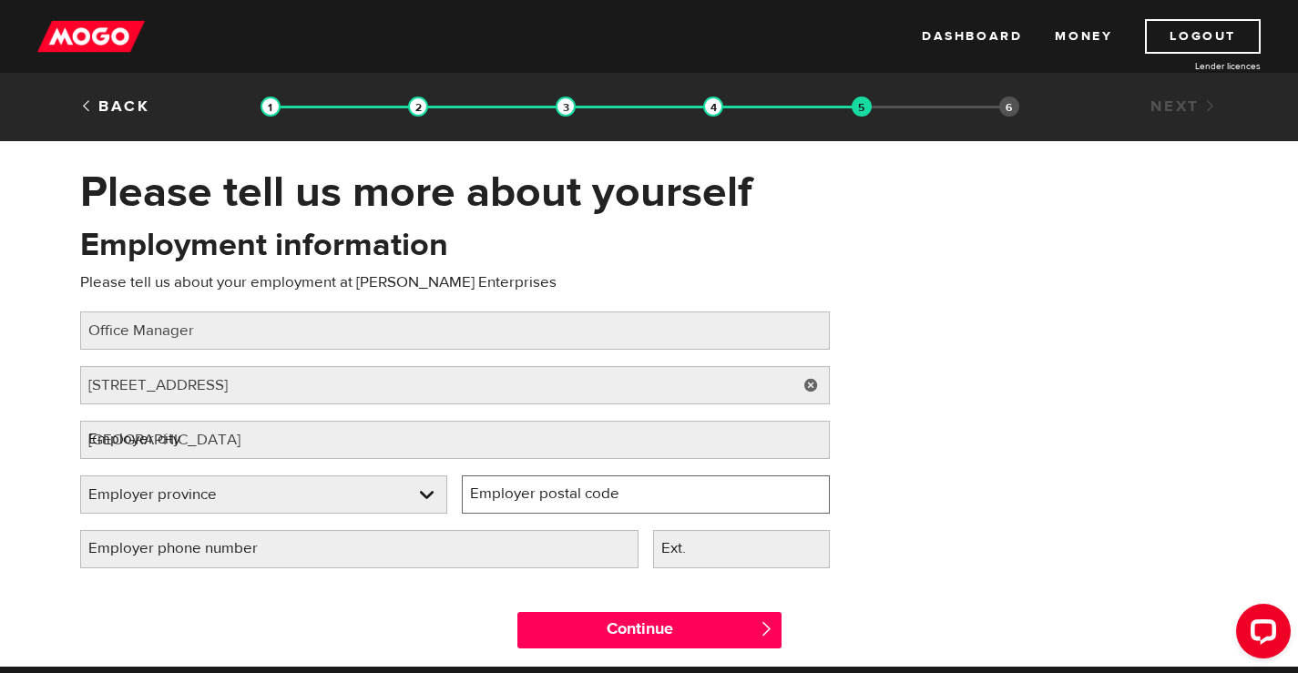
type input "N3H 1C2"
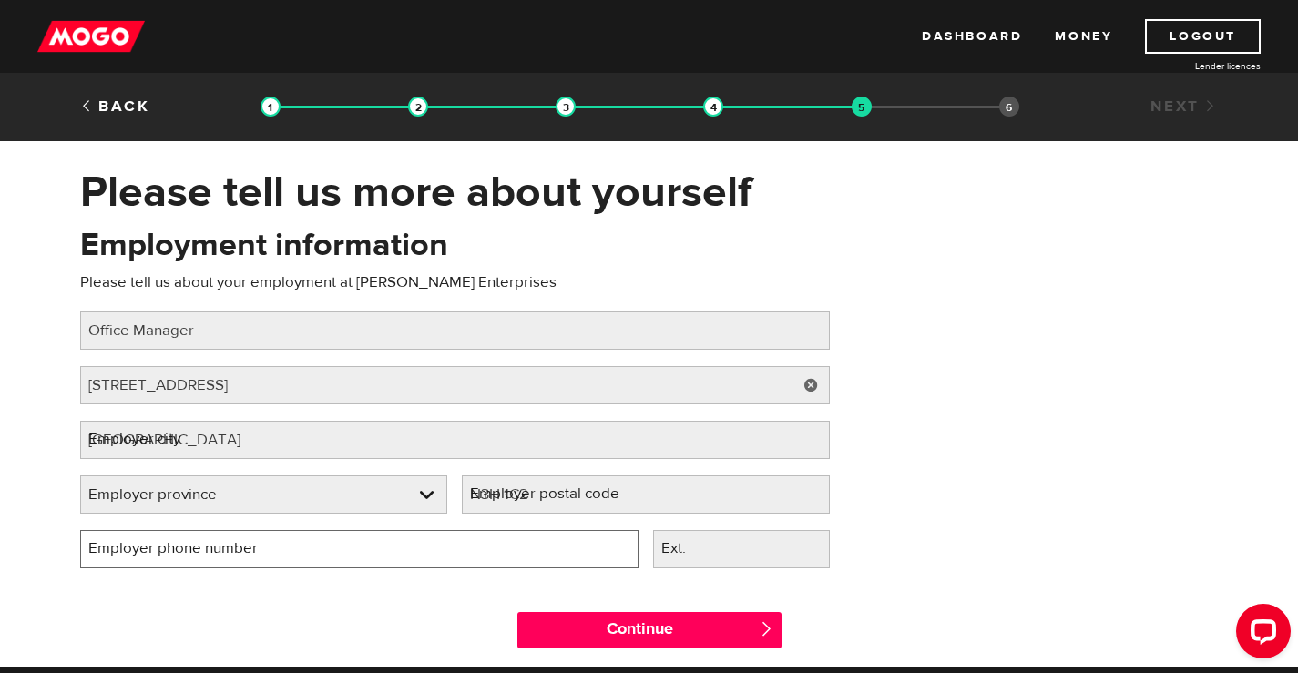
type input "(519) 240-0331"
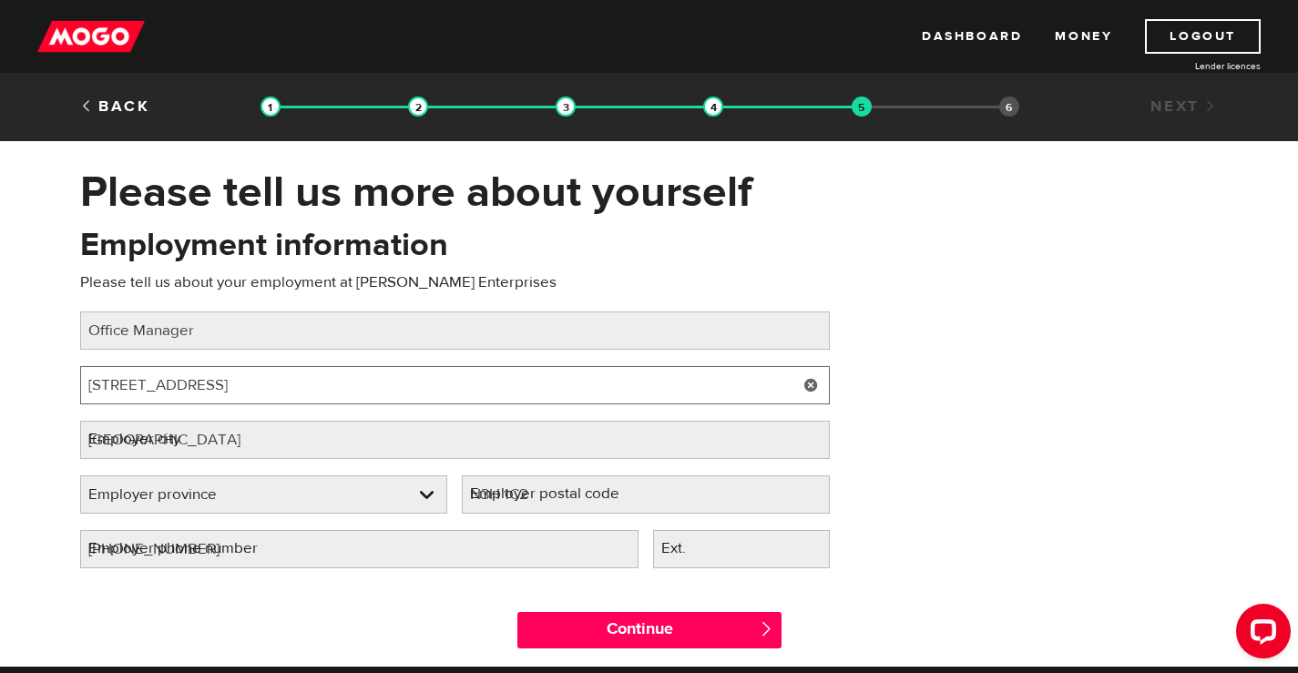
select select "ON"
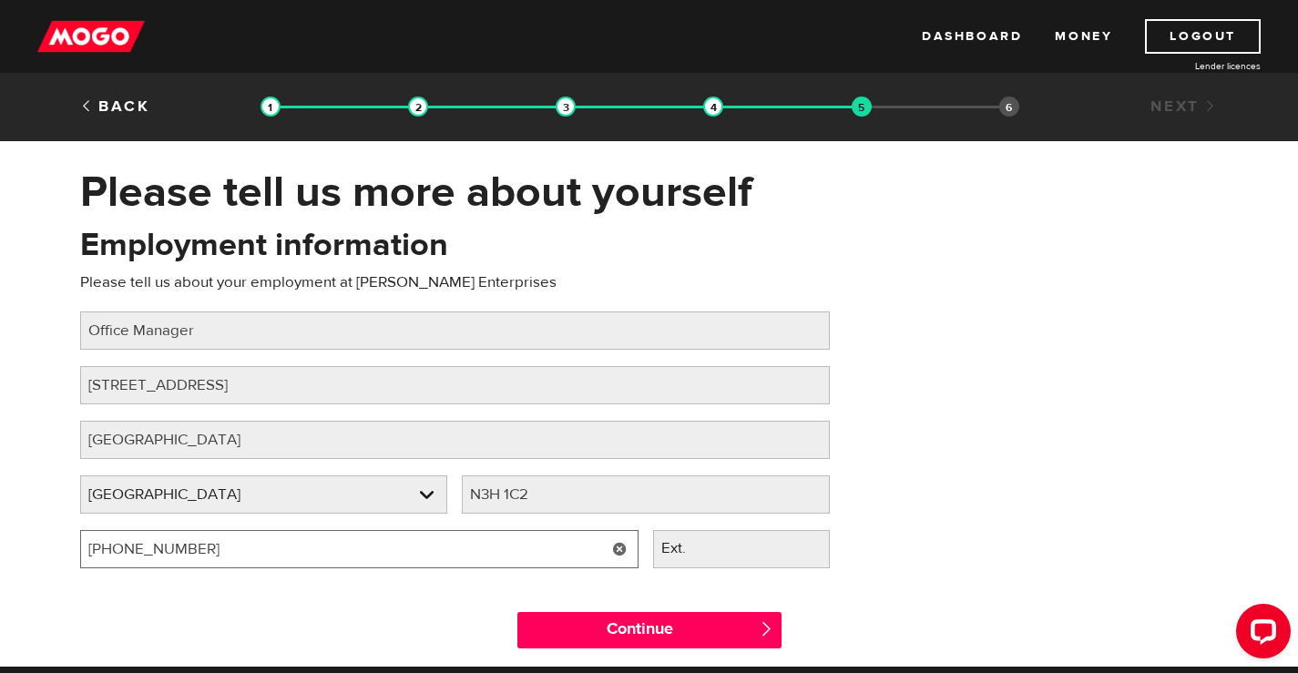
drag, startPoint x: 209, startPoint y: 558, endPoint x: -63, endPoint y: 535, distance: 273.2
click at [0, 535] on html "Dashboard Money Logout Lender licences STEP 5 Loan approval Loan select Funding…" at bounding box center [649, 336] width 1298 height 673
click at [202, 558] on input "(519) 240-0331" at bounding box center [359, 549] width 558 height 38
drag, startPoint x: 192, startPoint y: 548, endPoint x: 132, endPoint y: 547, distance: 60.1
click at [132, 547] on input "(519) 240-0331" at bounding box center [359, 549] width 558 height 38
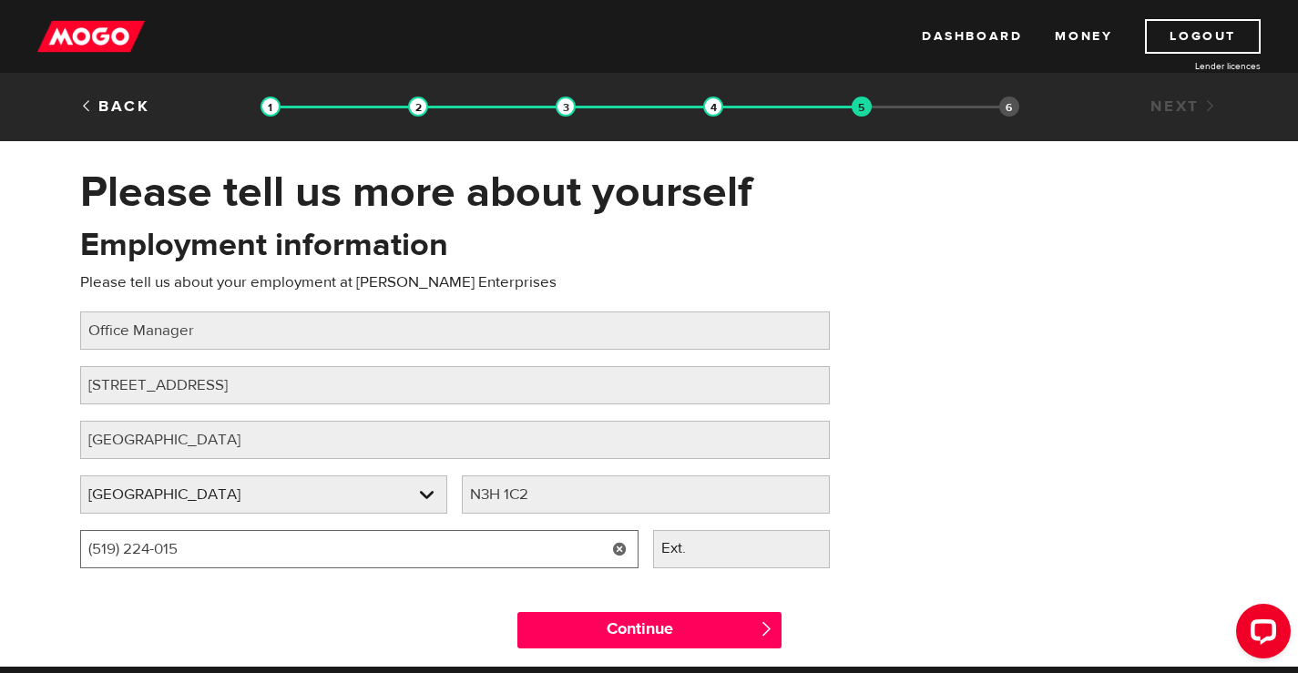
type input "(519) 224-0155"
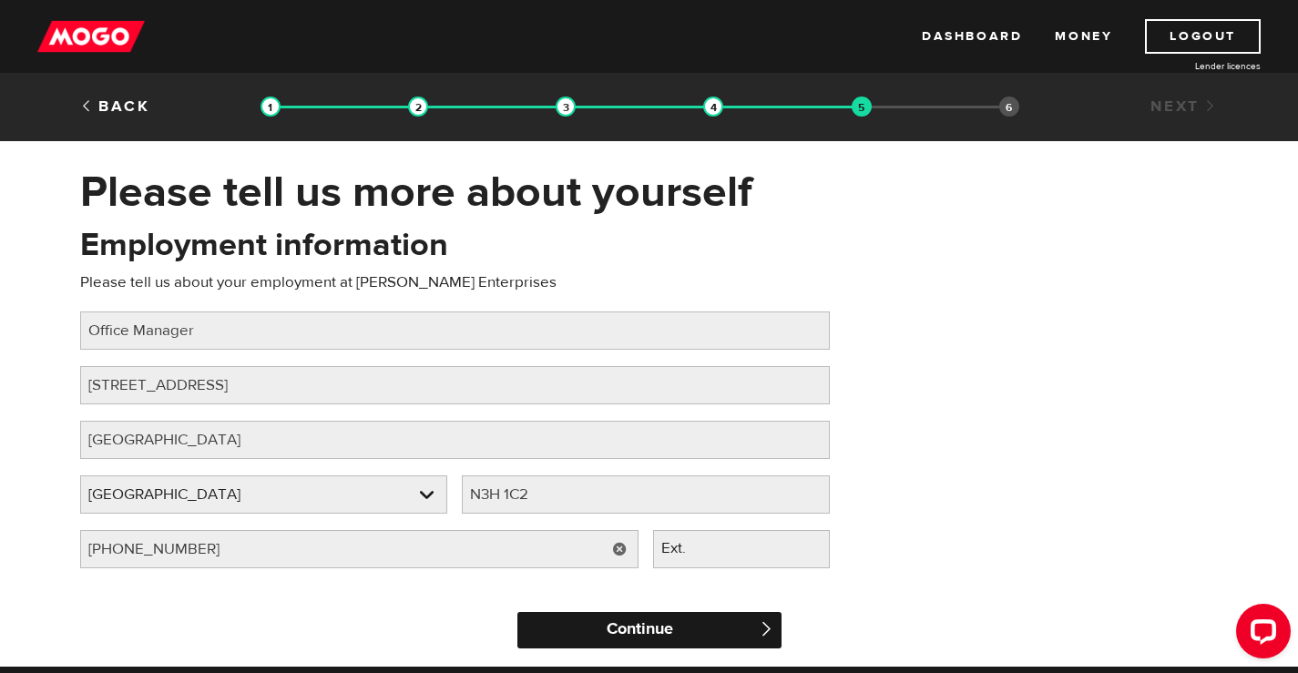
click at [672, 628] on input "Continue" at bounding box center [649, 630] width 264 height 36
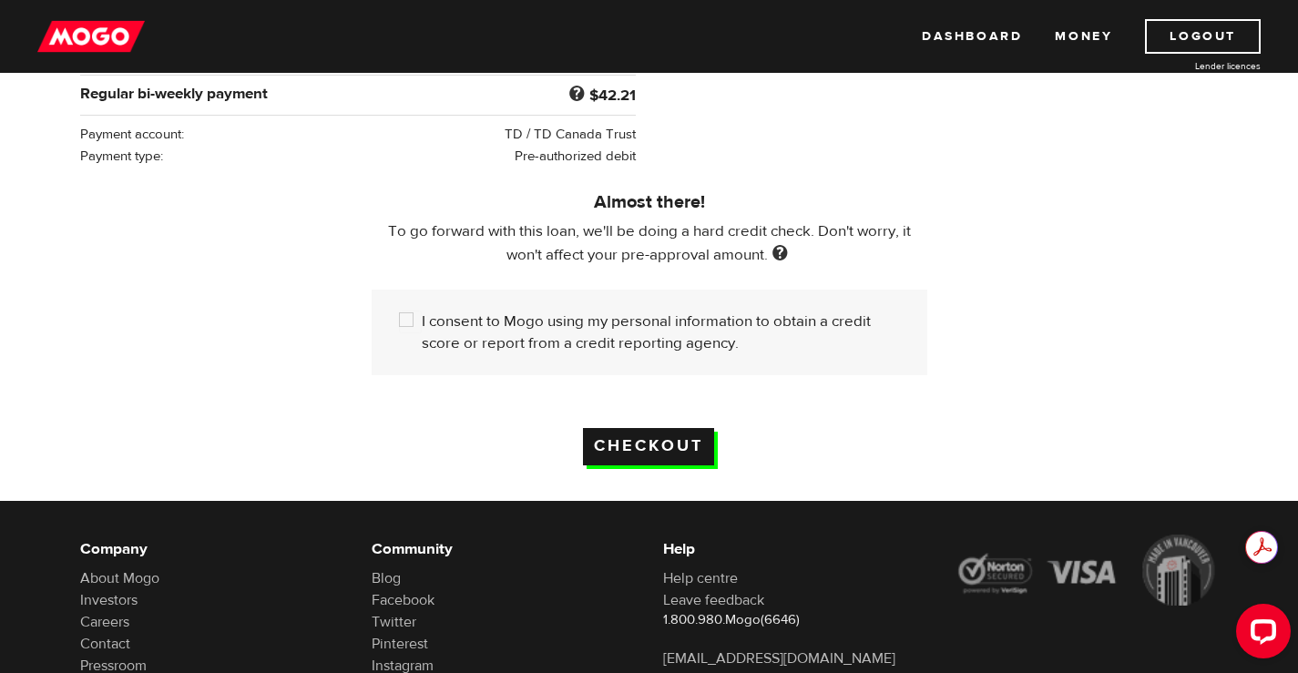
click at [684, 437] on input "Checkout" at bounding box center [648, 446] width 131 height 37
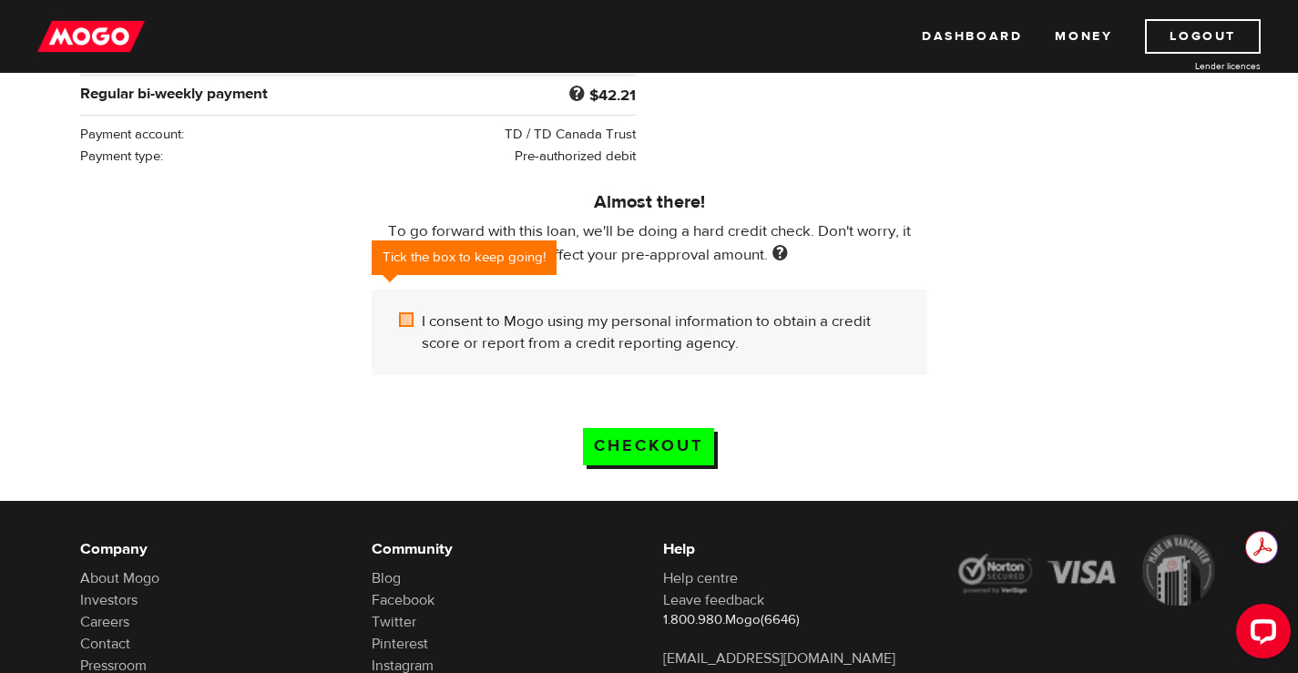
click at [403, 311] on input "I consent to Mogo using my personal information to obtain a credit score or rep…" at bounding box center [410, 322] width 23 height 23
checkbox input "true"
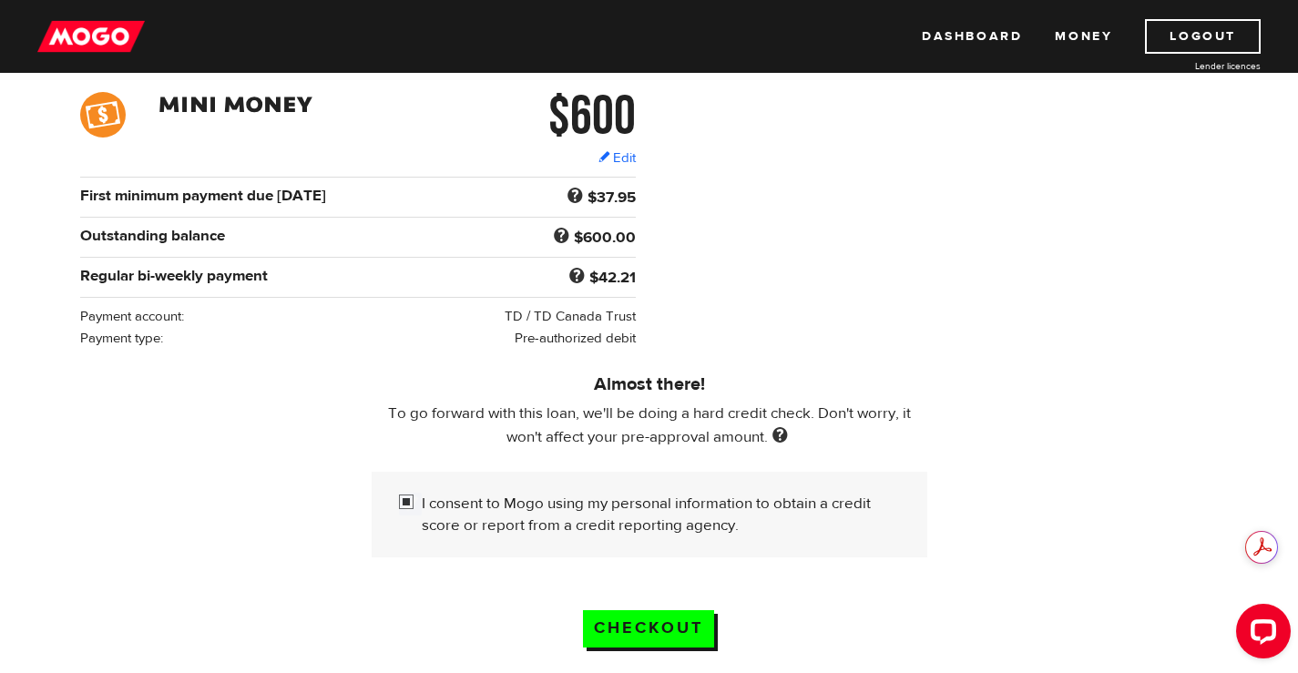
click at [658, 618] on input "Checkout" at bounding box center [648, 628] width 131 height 37
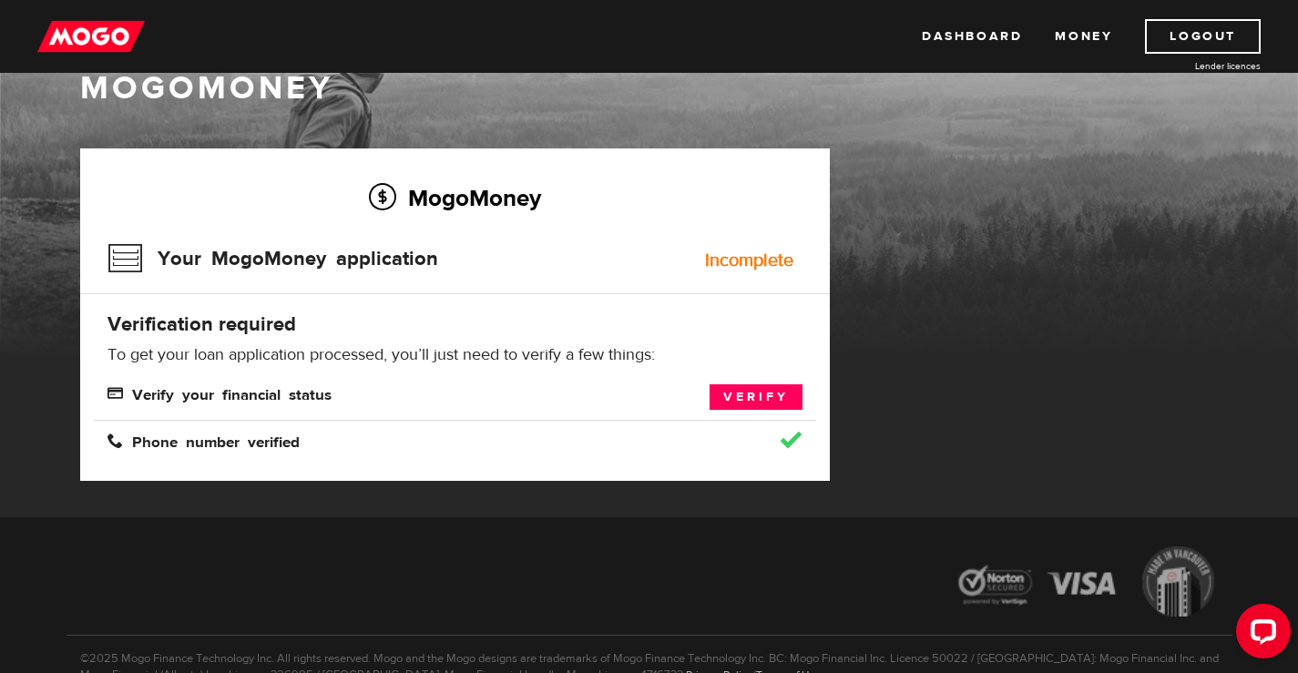
scroll to position [91, 0]
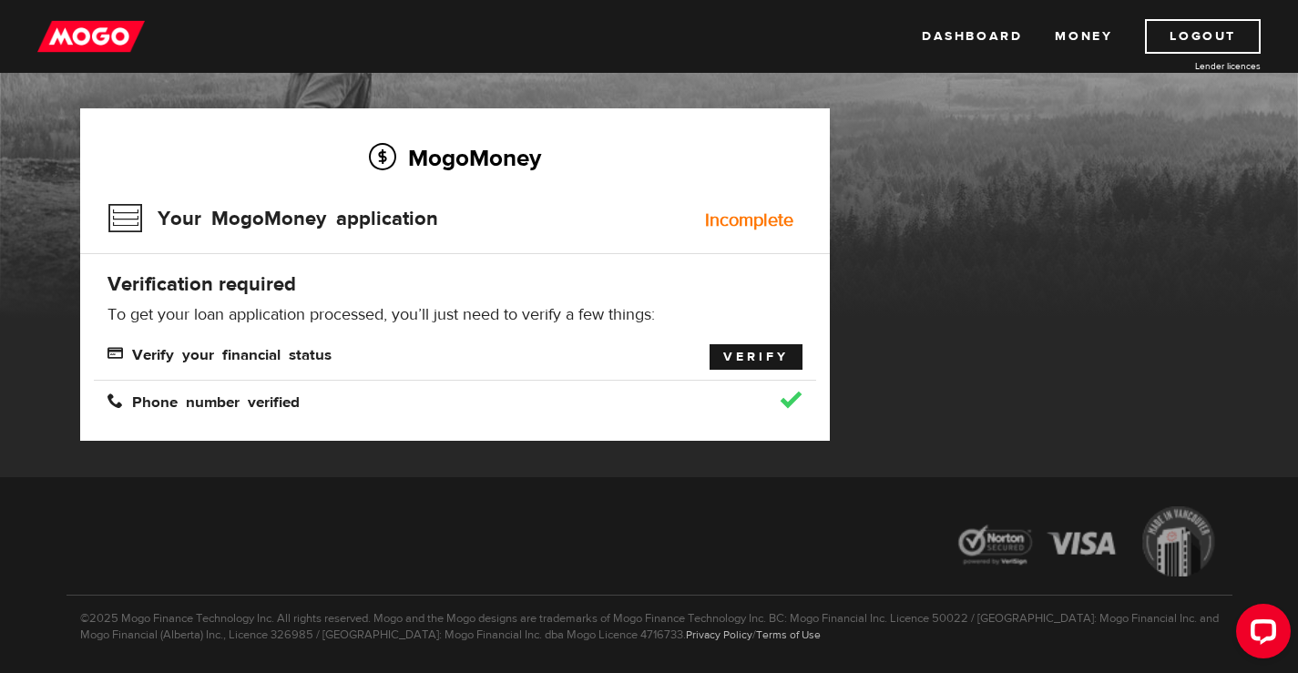
click at [767, 362] on link "Verify" at bounding box center [755, 356] width 93 height 25
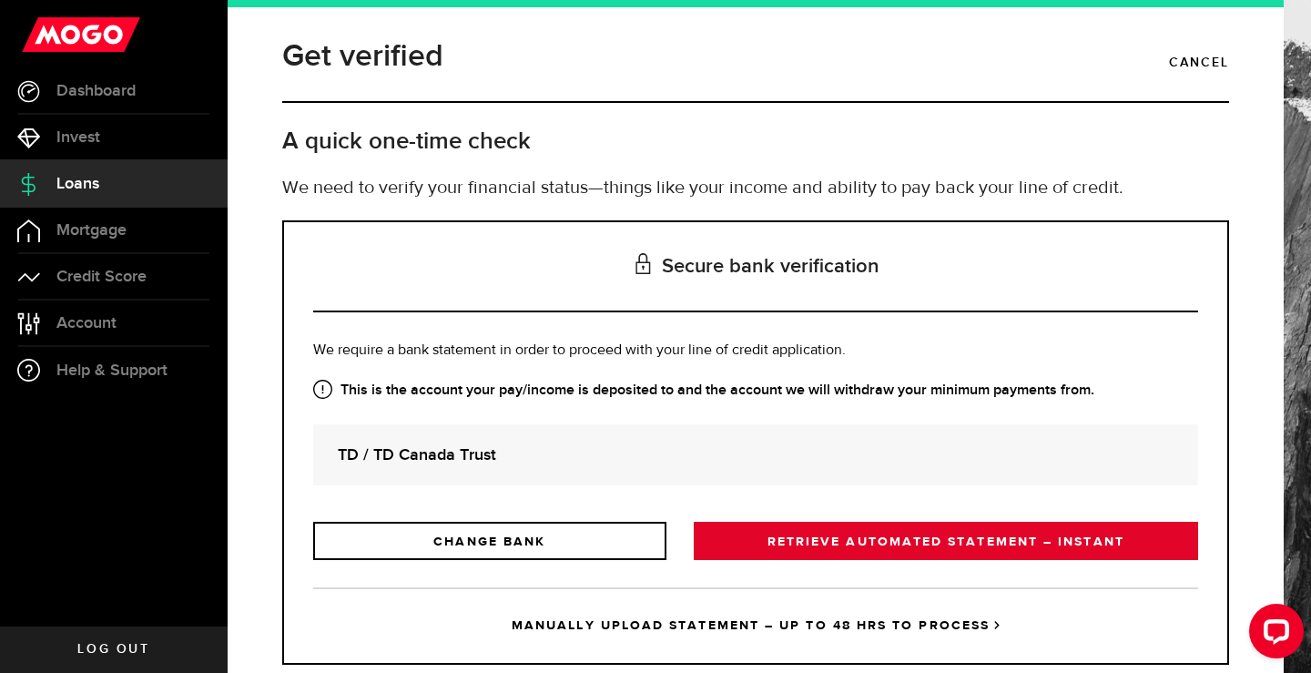
click at [899, 548] on link "RETRIEVE AUTOMATED STATEMENT – INSTANT" at bounding box center [946, 541] width 505 height 38
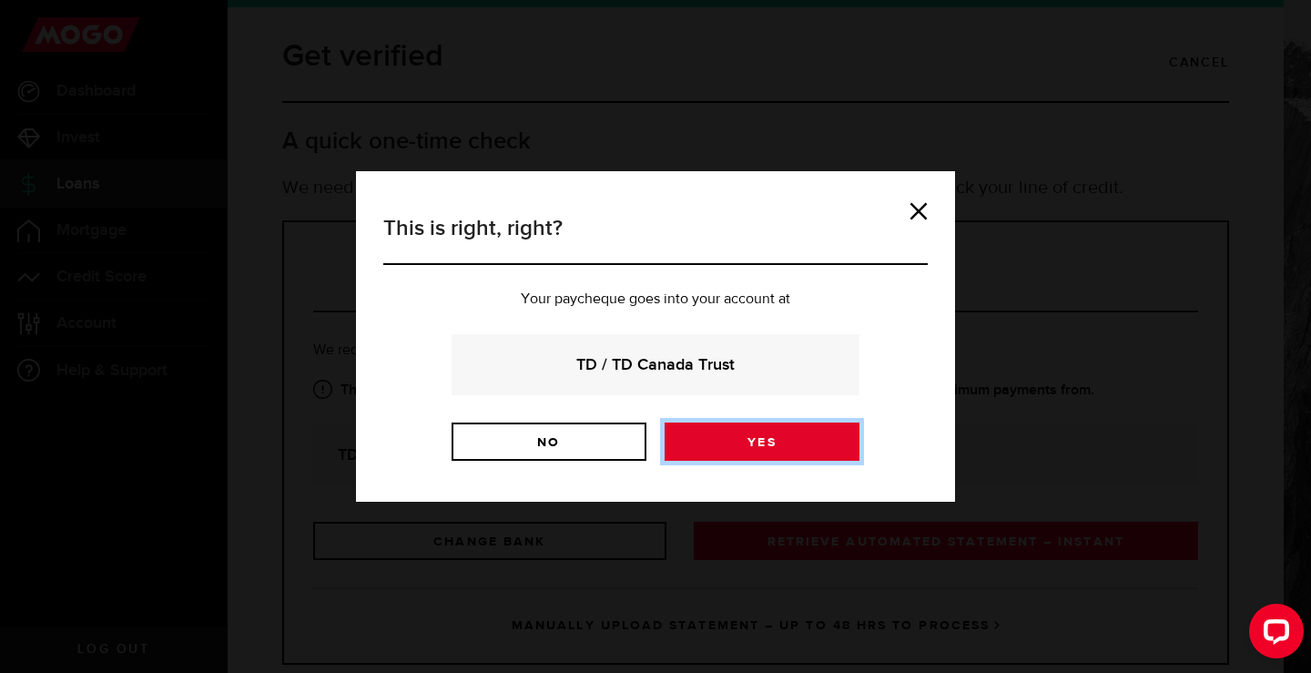
click at [774, 438] on link "Yes" at bounding box center [762, 442] width 195 height 38
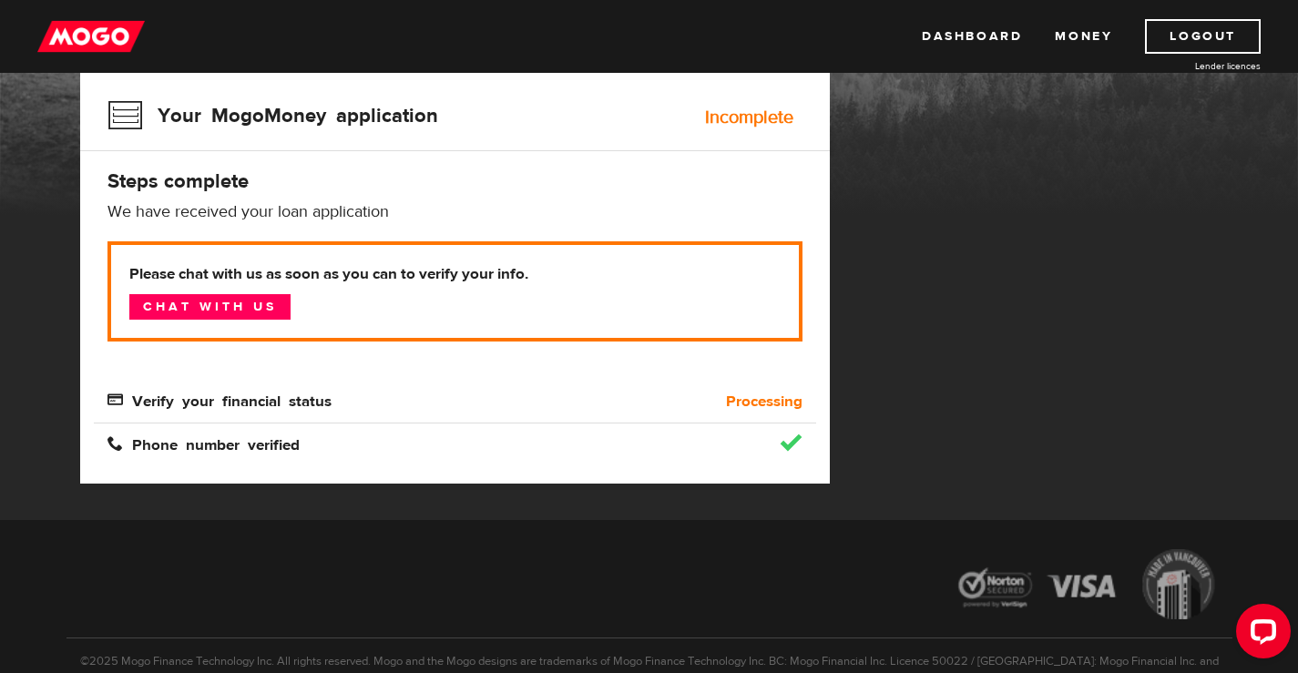
scroll to position [91, 0]
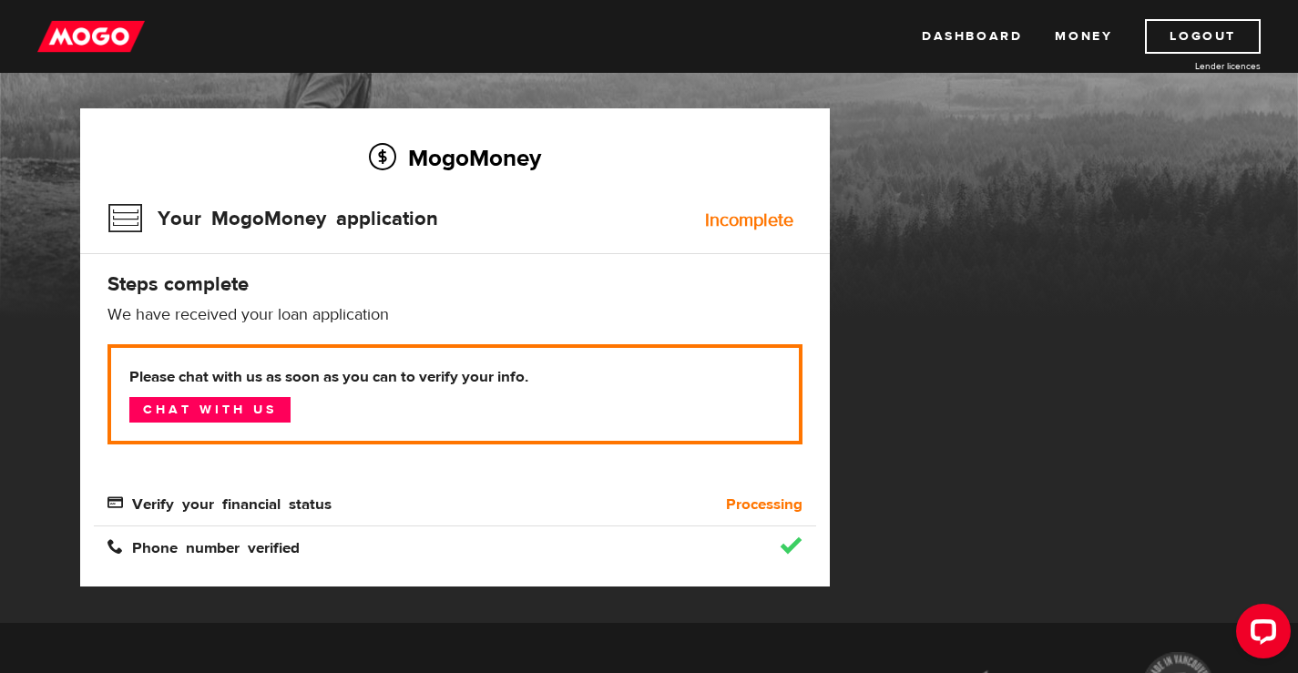
click at [723, 226] on div "Incomplete" at bounding box center [749, 220] width 88 height 18
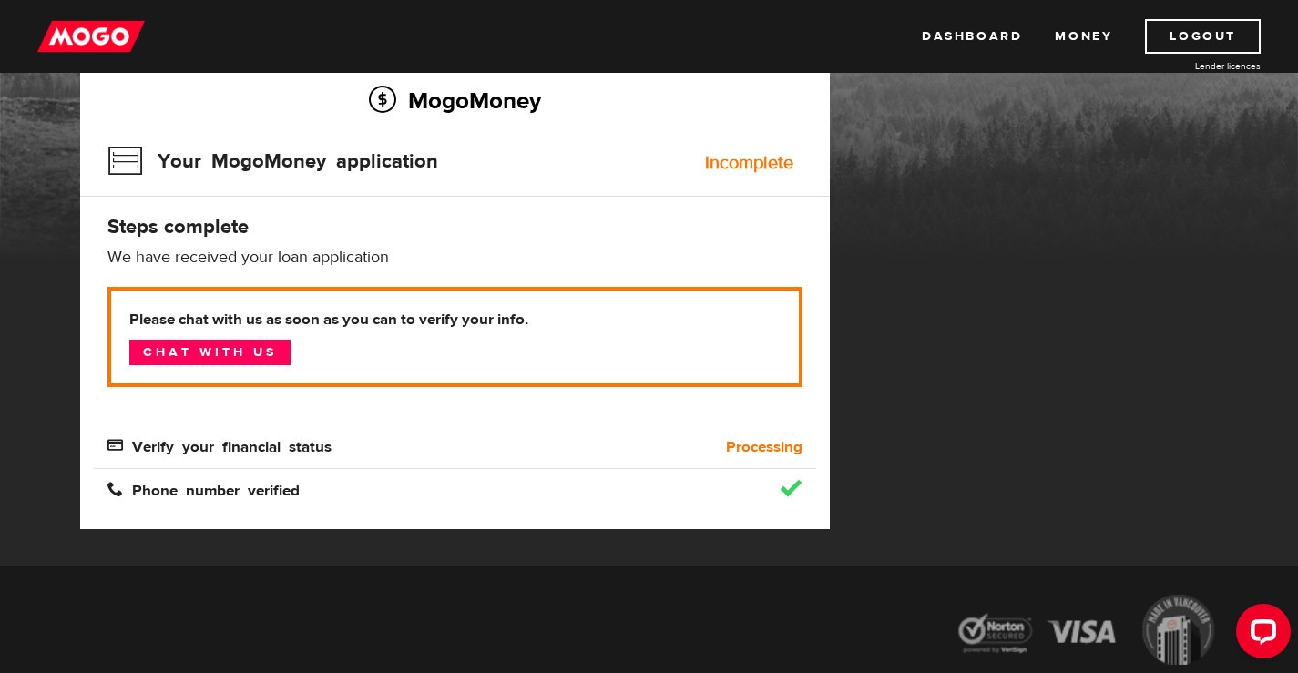
scroll to position [0, 0]
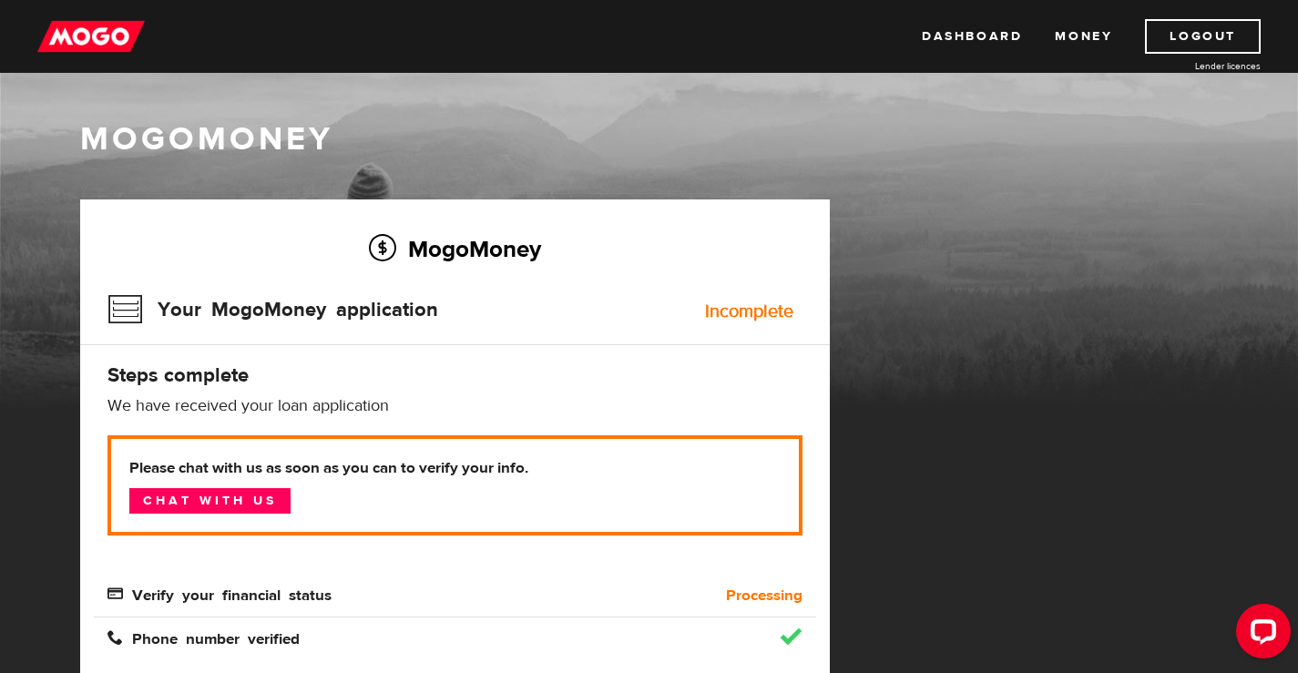
click at [332, 302] on h3 "Your MogoMoney application" at bounding box center [272, 309] width 331 height 47
click at [125, 308] on h3 "Your MogoMoney application" at bounding box center [272, 309] width 331 height 47
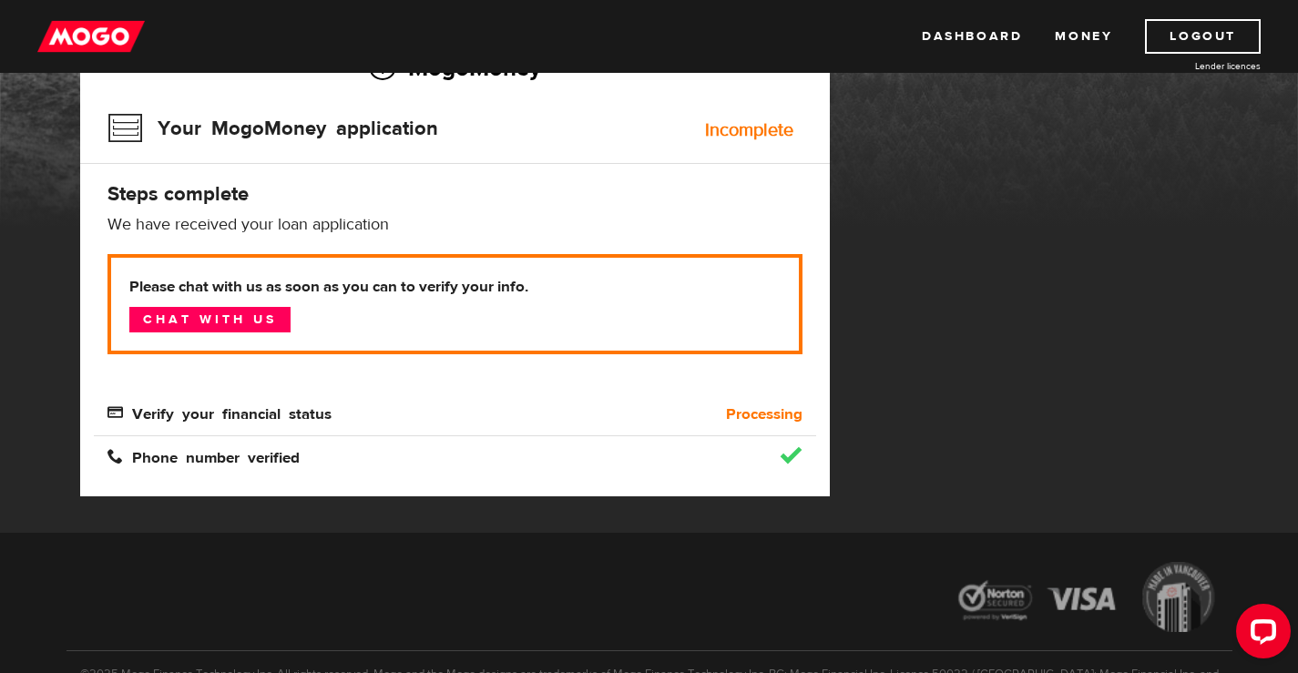
scroll to position [182, 0]
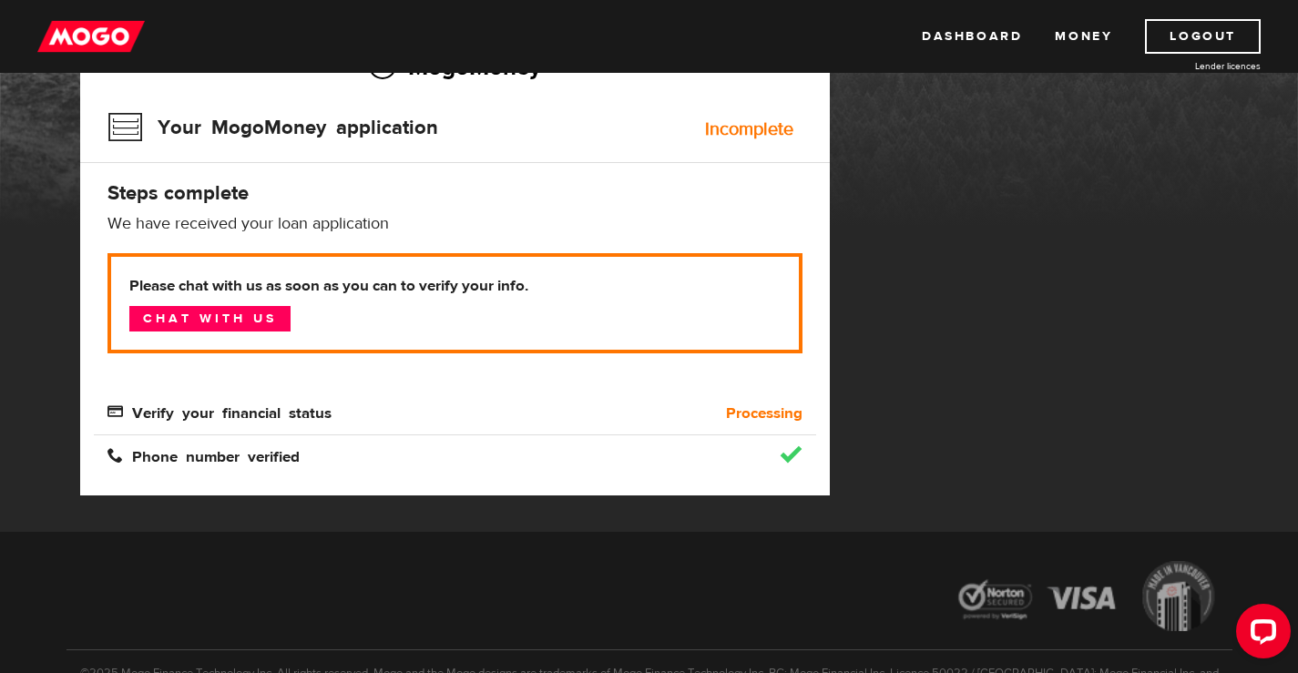
click at [790, 449] on div at bounding box center [791, 455] width 23 height 18
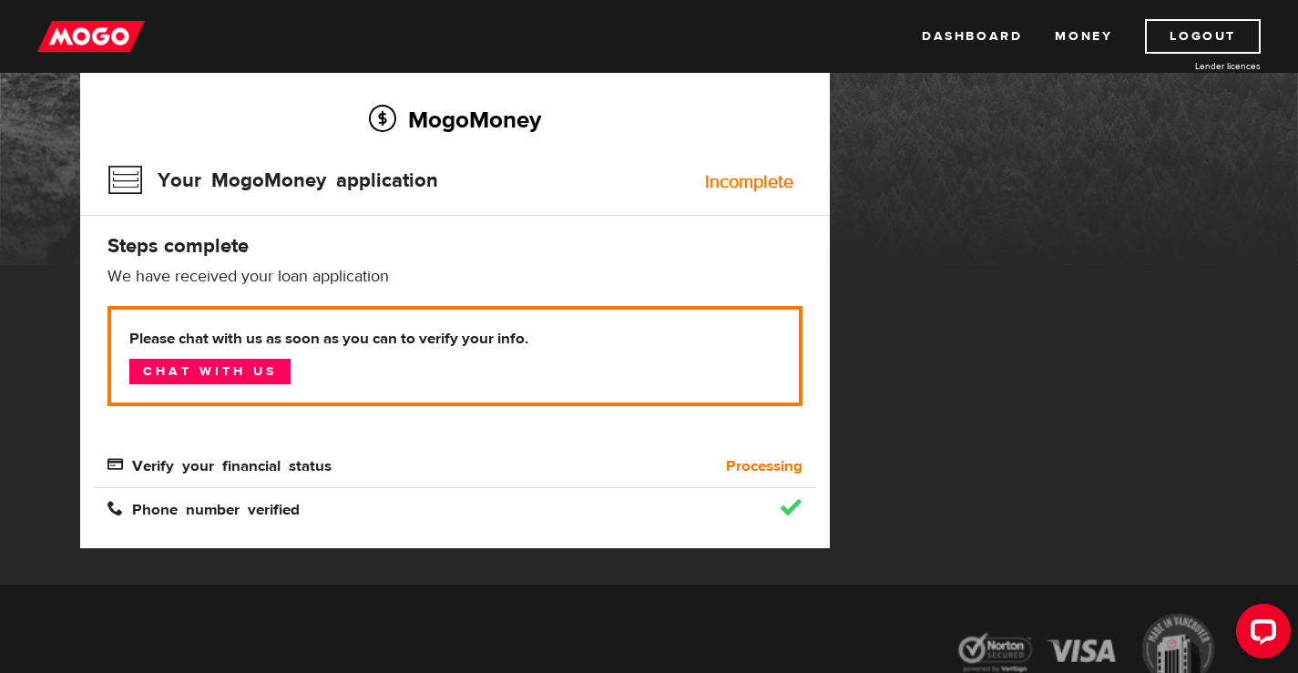
scroll to position [273, 0]
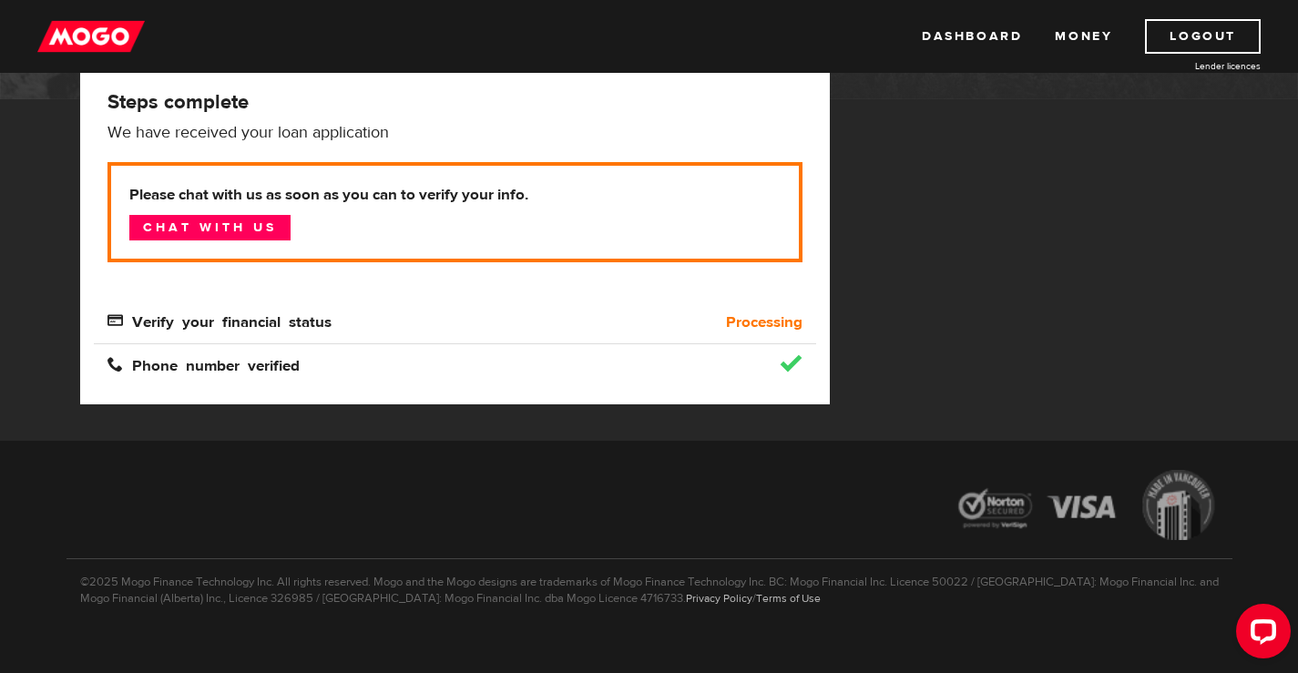
click at [759, 314] on b "Processing" at bounding box center [764, 322] width 76 height 22
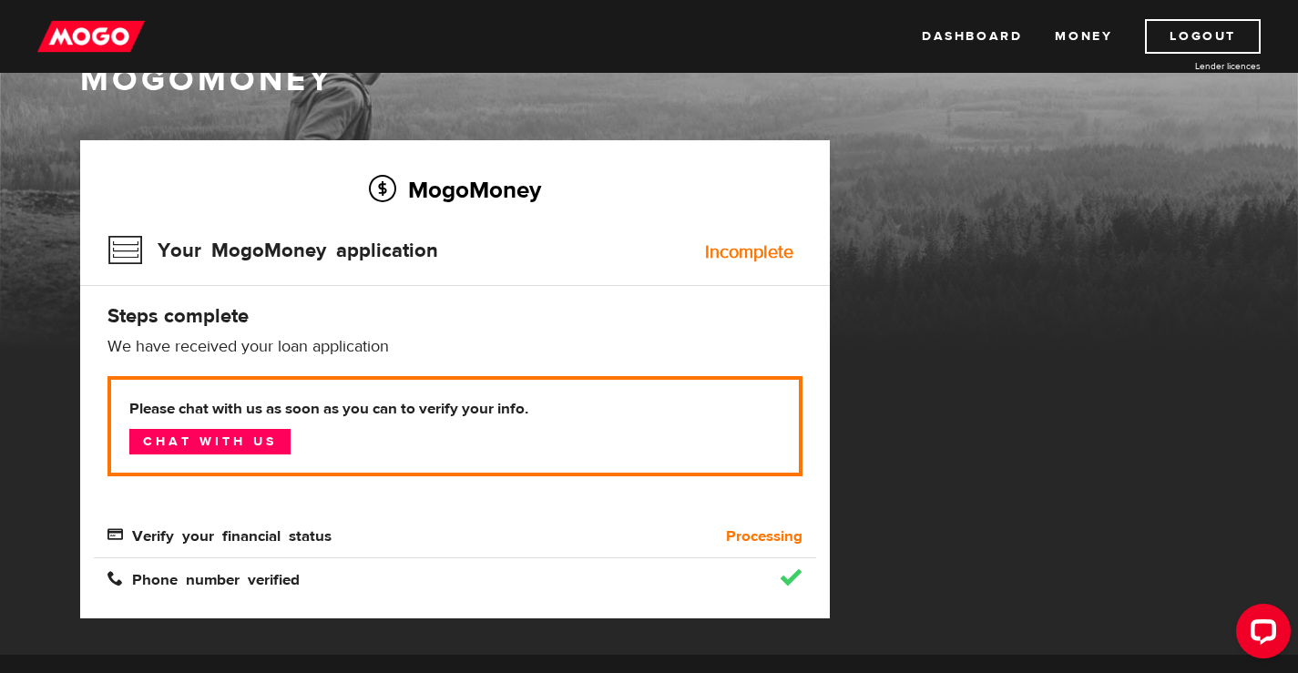
scroll to position [91, 0]
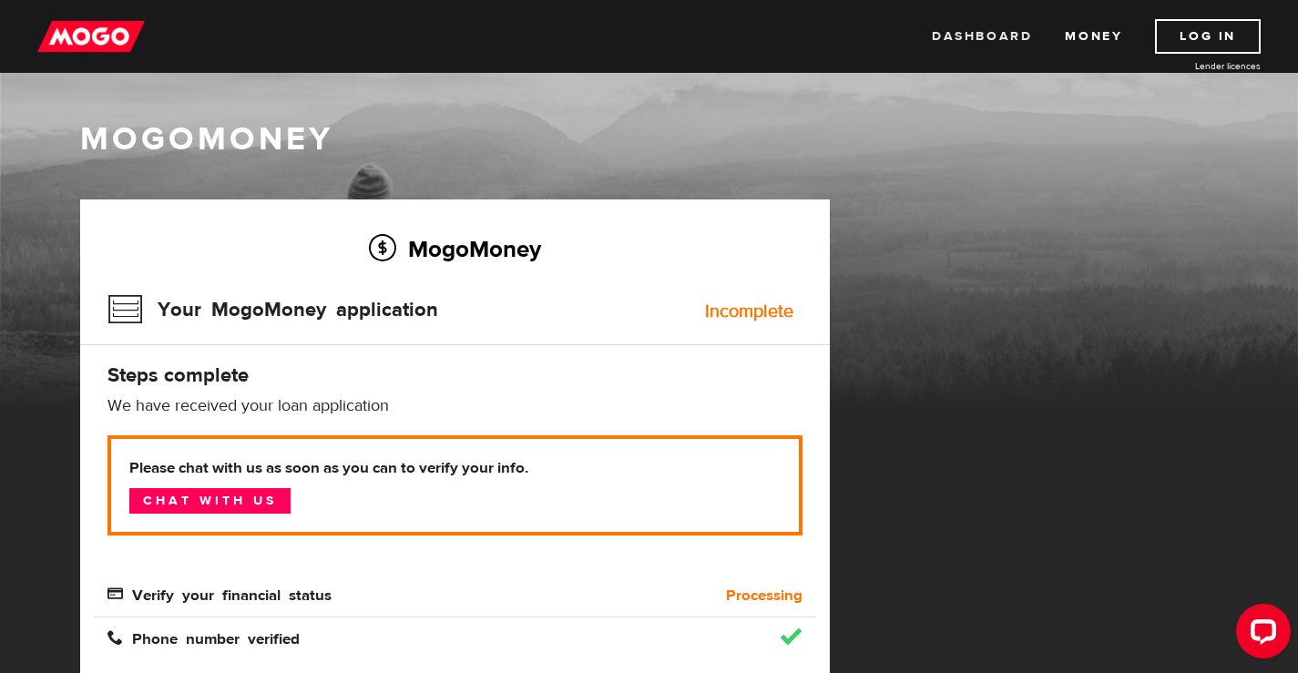
click at [968, 31] on link "Dashboard" at bounding box center [982, 36] width 100 height 35
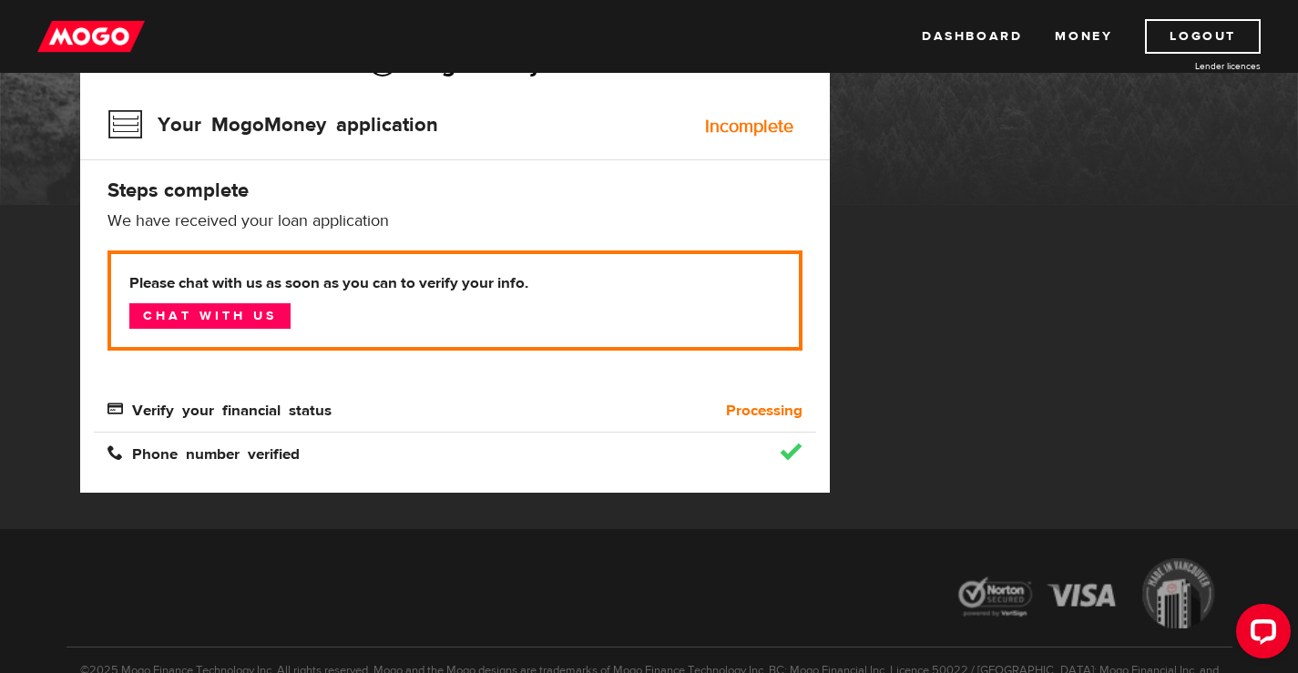
scroll to position [91, 0]
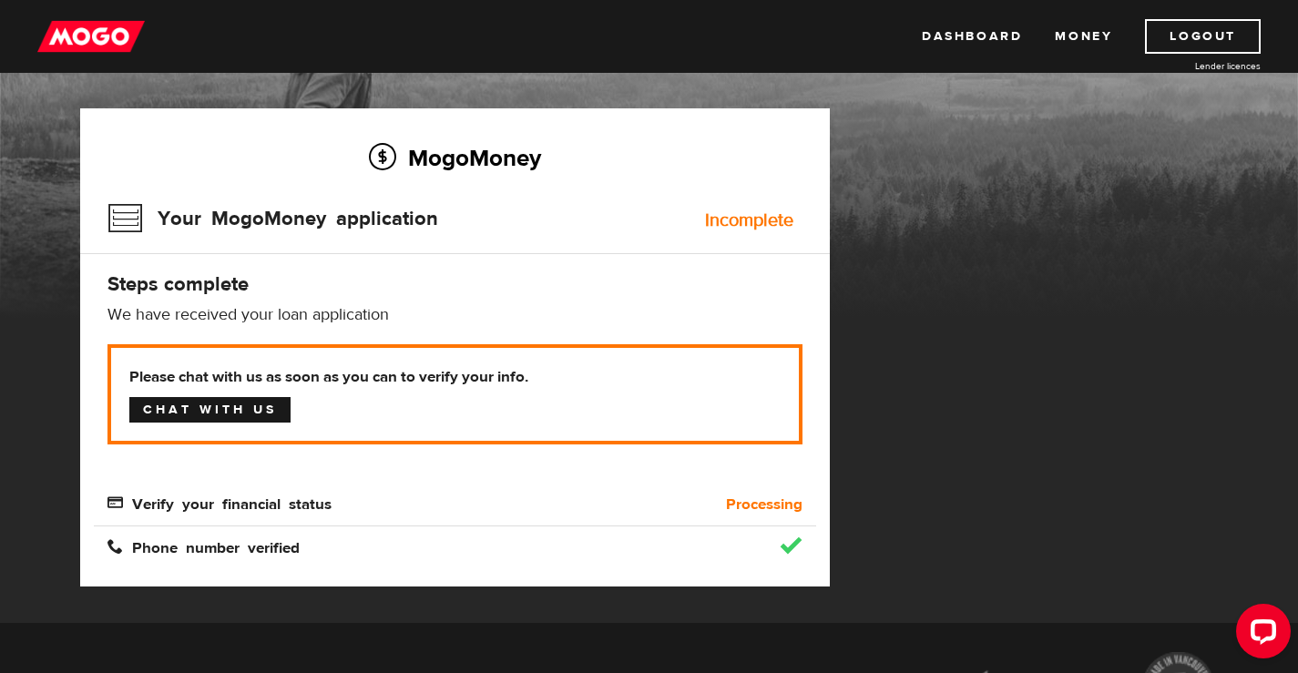
click at [242, 411] on link "Chat with us" at bounding box center [209, 409] width 161 height 25
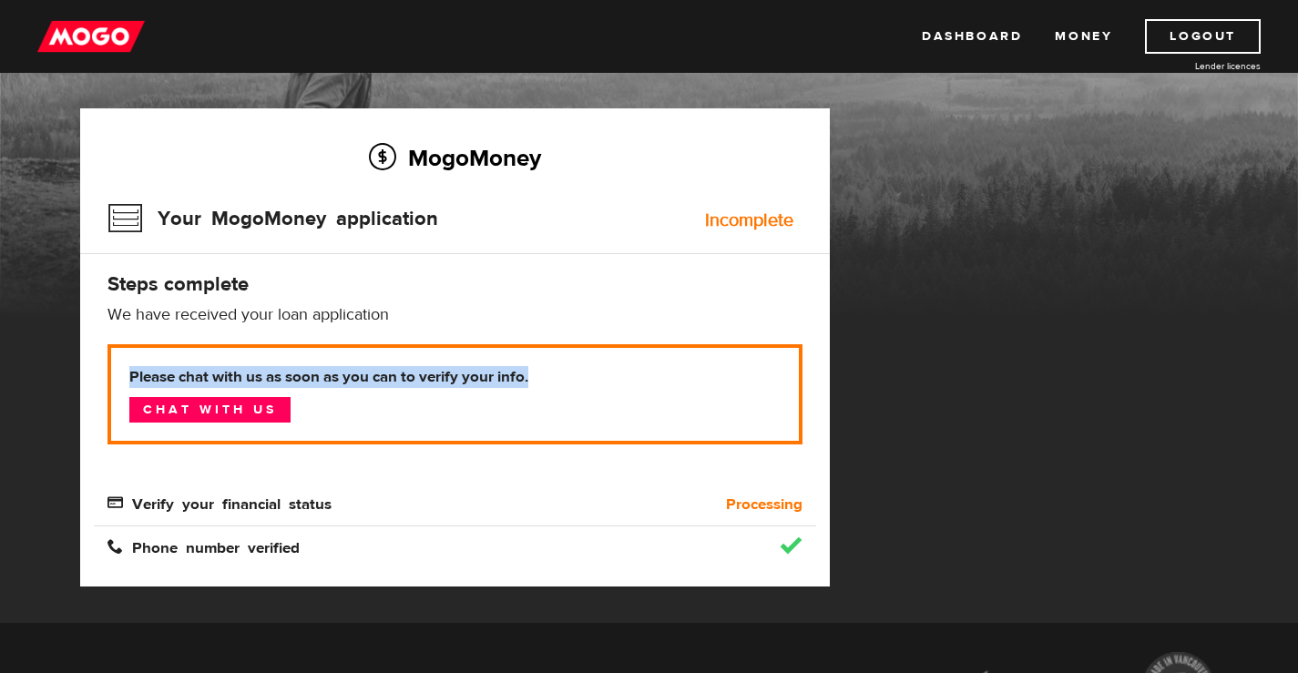
drag, startPoint x: 530, startPoint y: 376, endPoint x: 120, endPoint y: 382, distance: 409.8
click at [120, 382] on p "Please chat with us as soon as you can to verify your info. Chat with us" at bounding box center [454, 394] width 695 height 100
copy b "Please chat with us as soon as you can to verify your info."
